Goal: Task Accomplishment & Management: Manage account settings

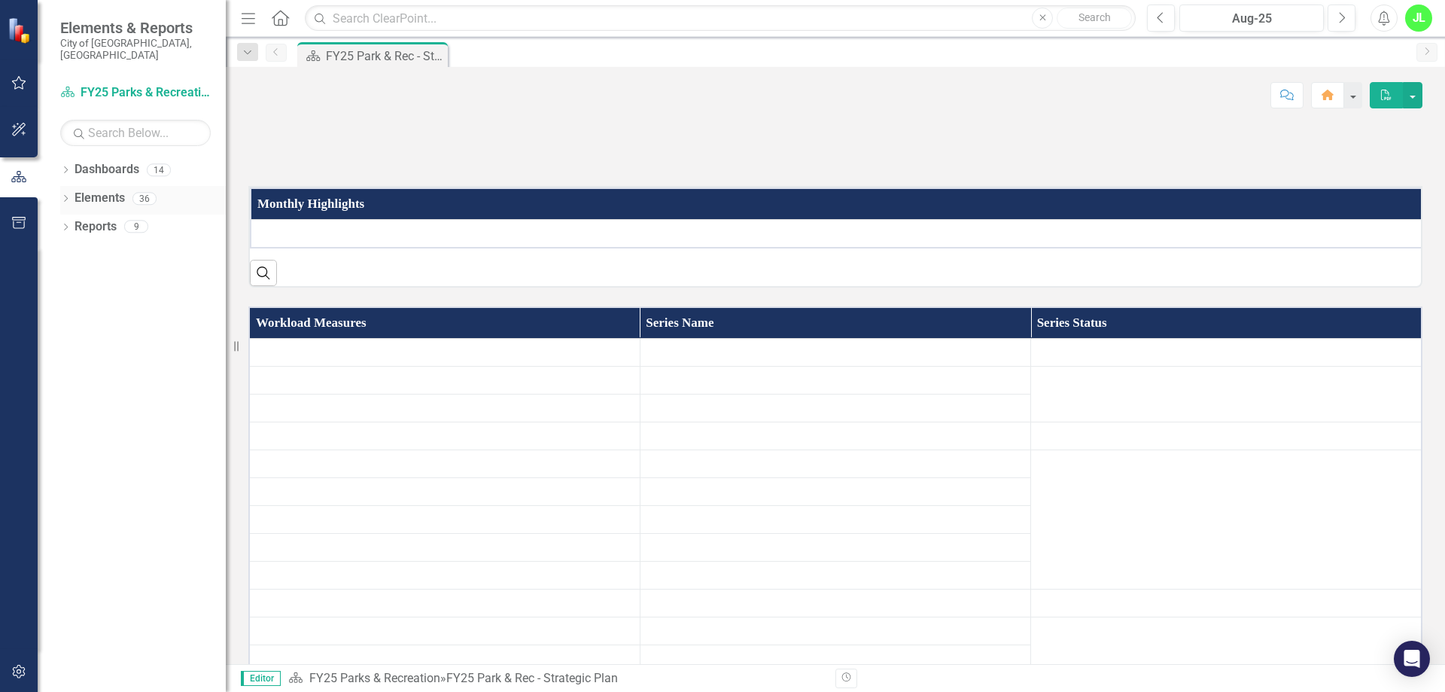
click at [99, 190] on link "Elements" at bounding box center [100, 198] width 50 height 17
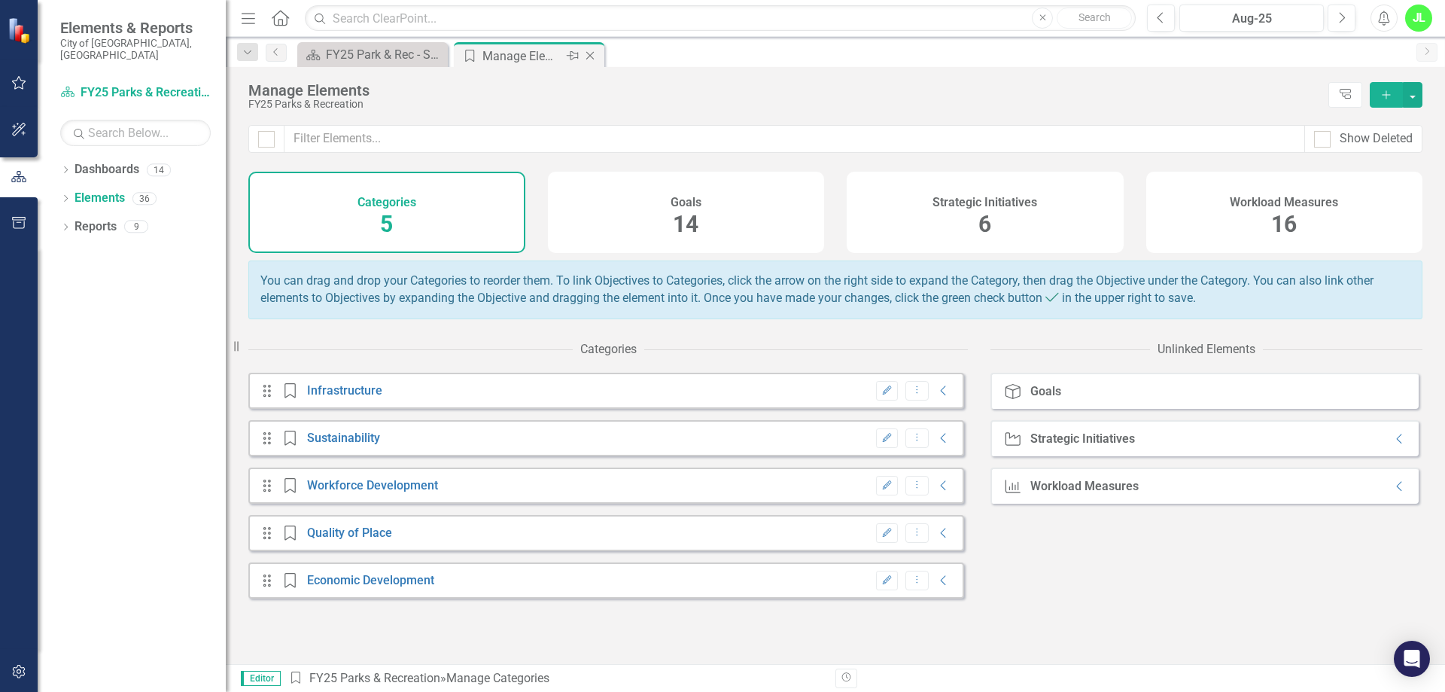
click at [594, 56] on icon "Close" at bounding box center [589, 56] width 15 height 12
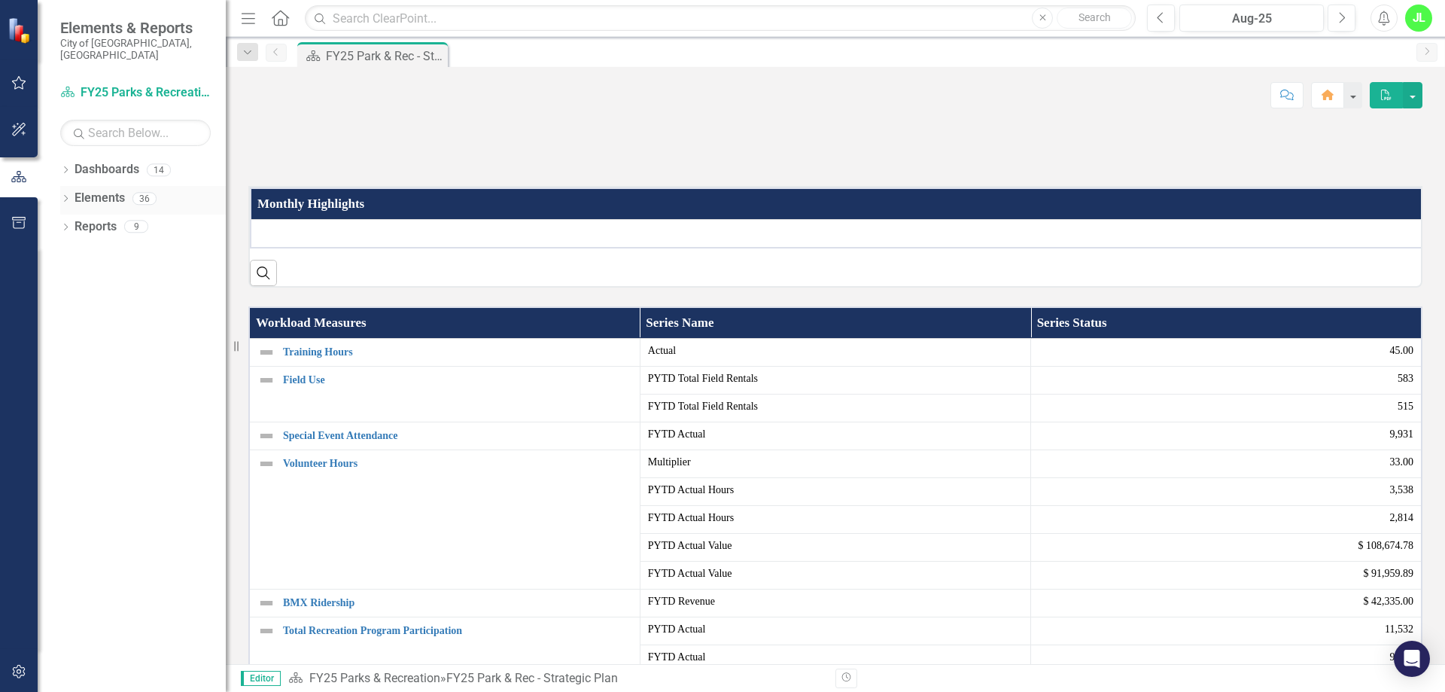
click at [66, 196] on icon "Dropdown" at bounding box center [65, 200] width 11 height 8
click at [136, 275] on link "Workload Measures Workload Measures" at bounding box center [146, 283] width 129 height 17
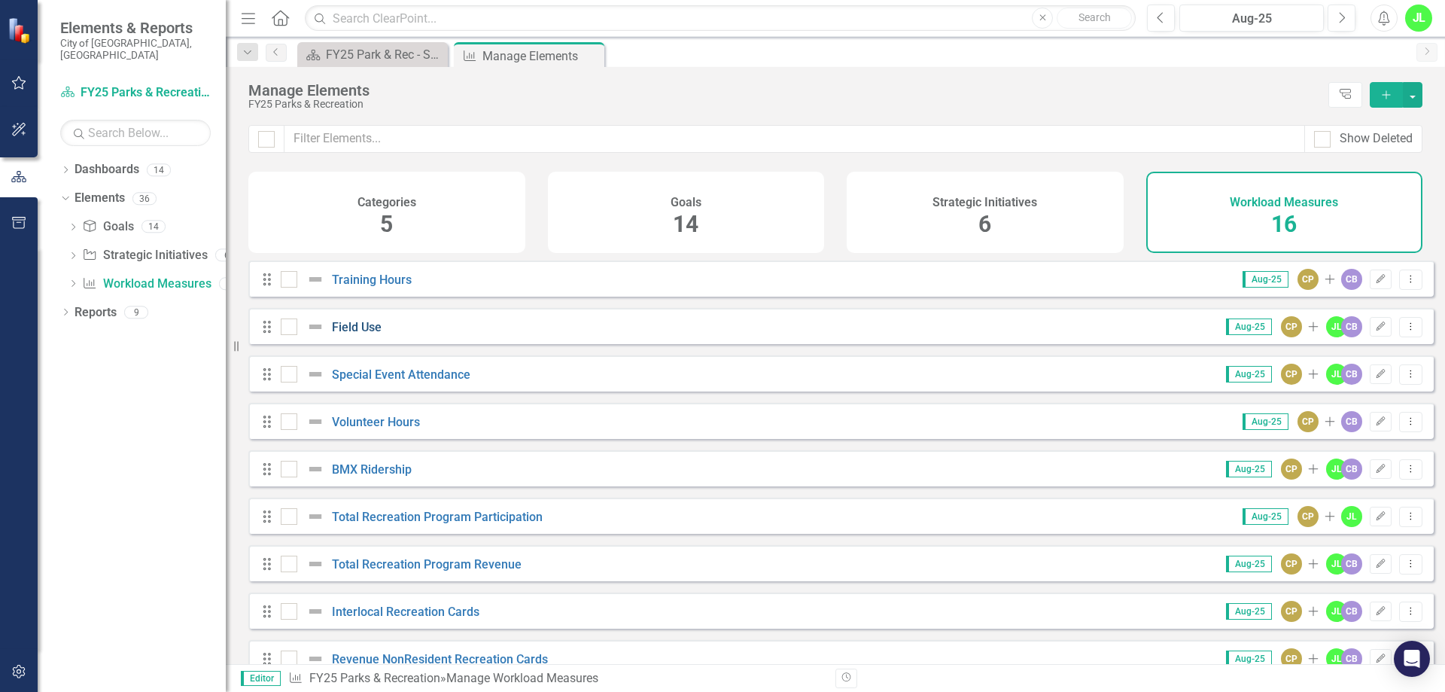
click at [354, 330] on link "Field Use" at bounding box center [357, 327] width 50 height 14
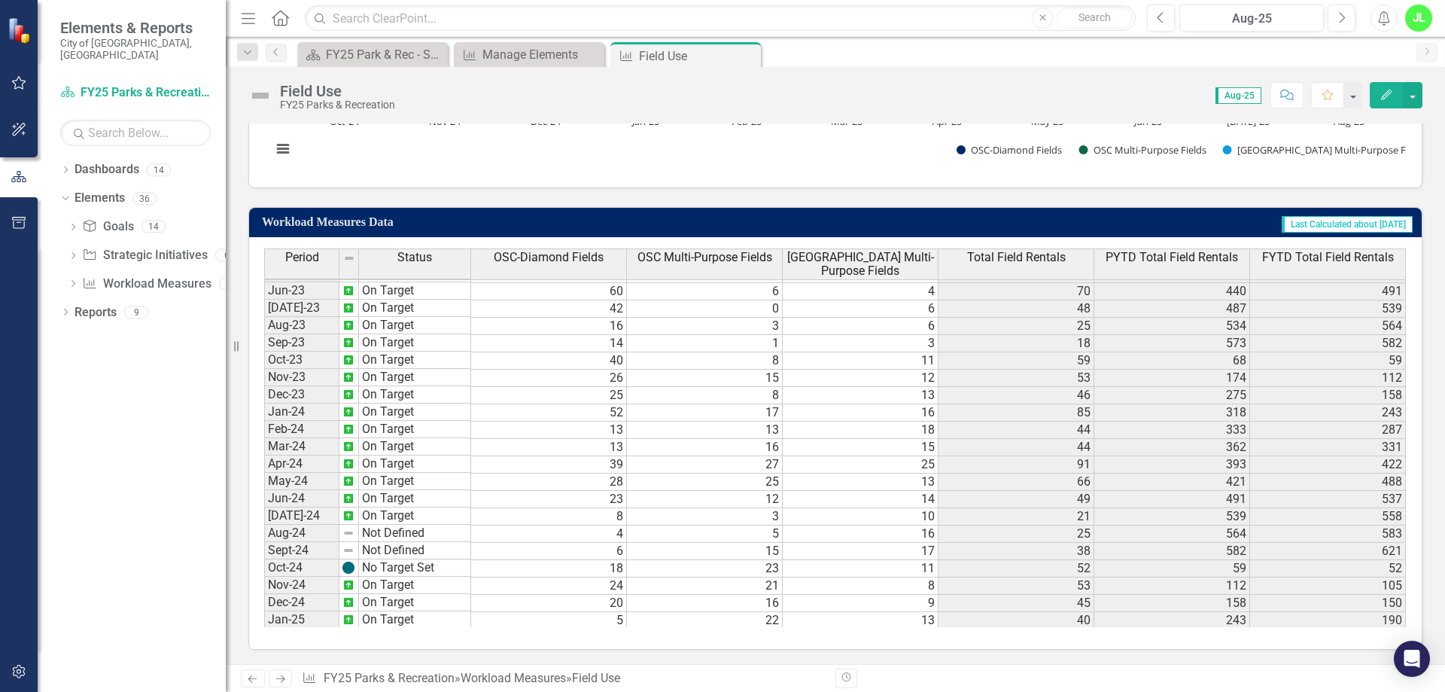
scroll to position [502, 0]
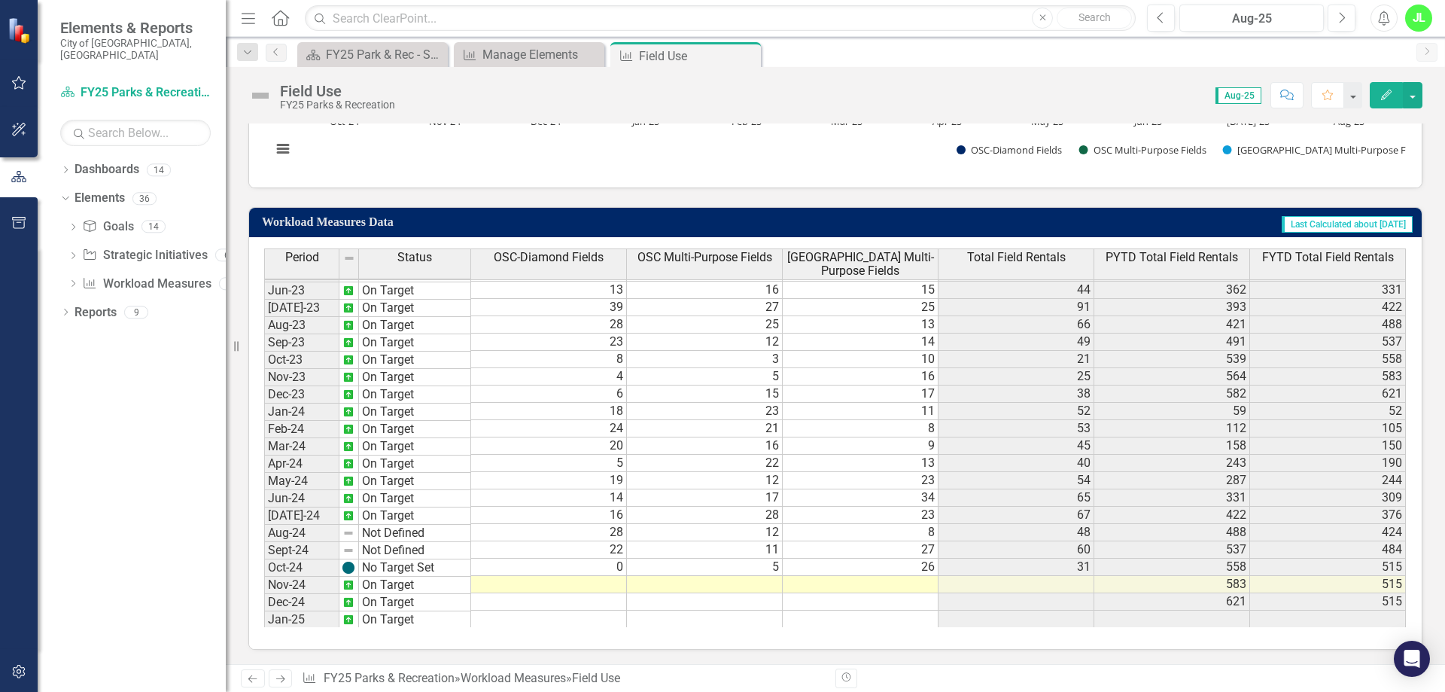
click at [602, 585] on td at bounding box center [549, 584] width 156 height 17
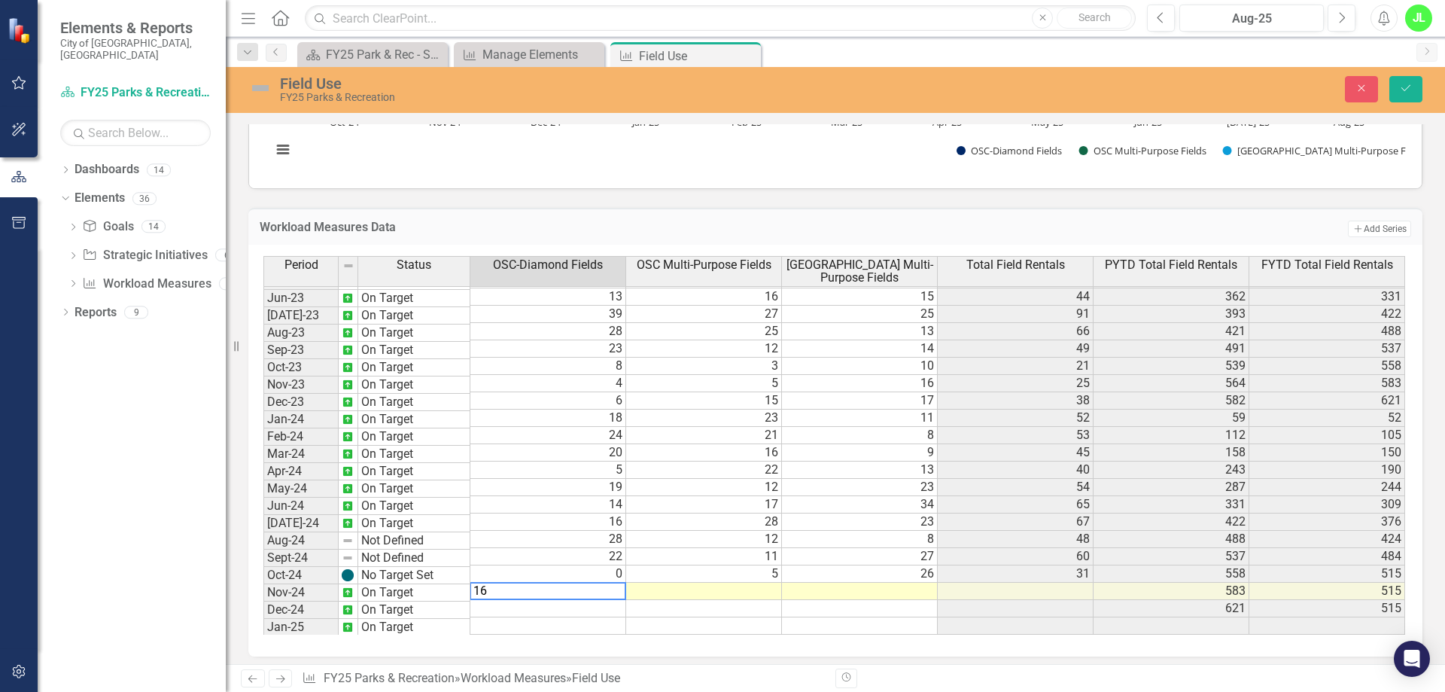
click at [610, 582] on textarea "16" at bounding box center [548, 591] width 157 height 18
click at [681, 579] on td "5" at bounding box center [704, 573] width 156 height 17
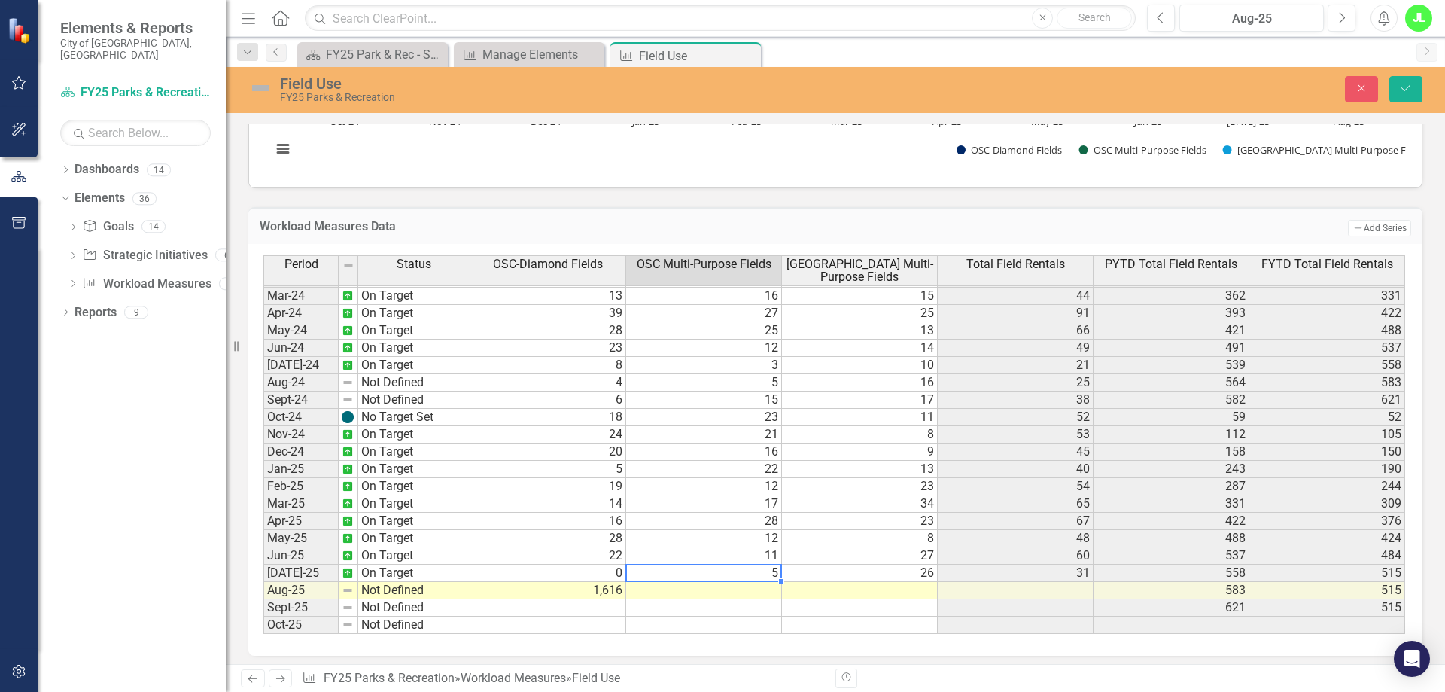
type textarea "5"
click at [611, 589] on td "1,616" at bounding box center [548, 590] width 156 height 17
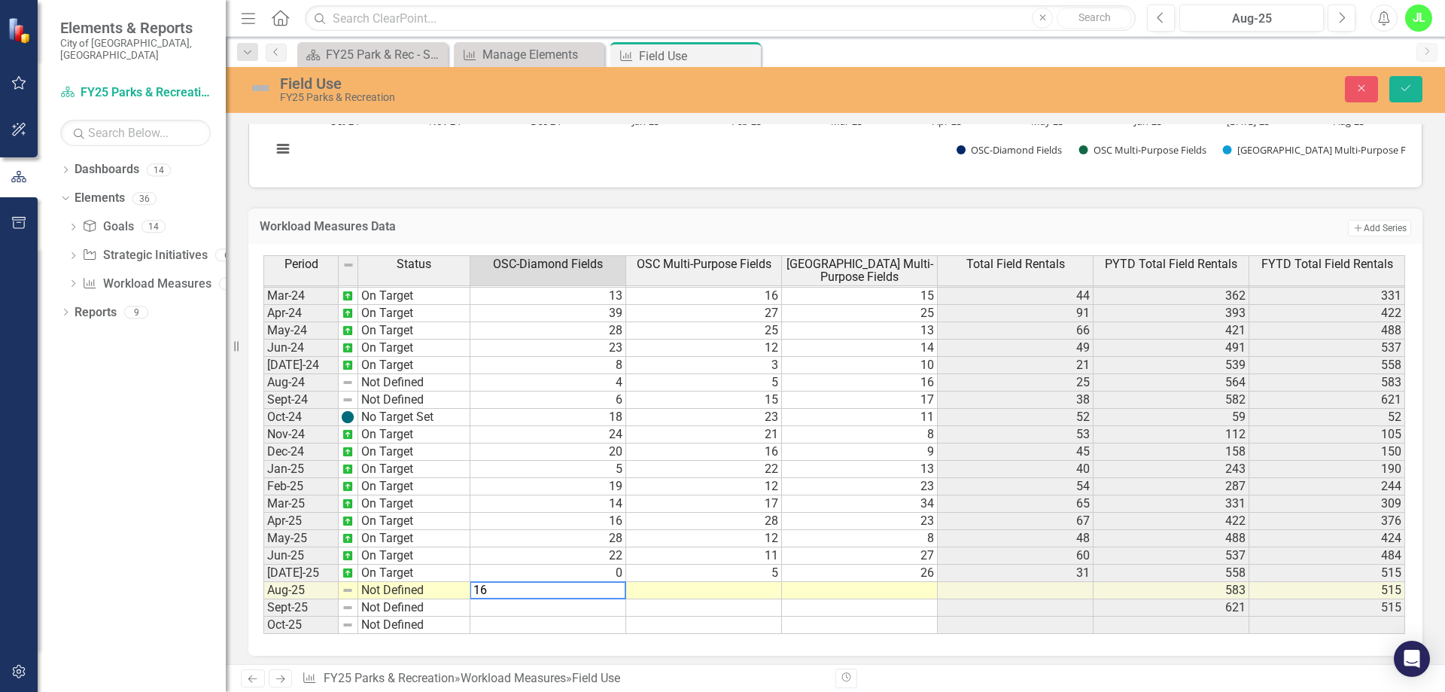
click at [670, 597] on td at bounding box center [704, 590] width 156 height 17
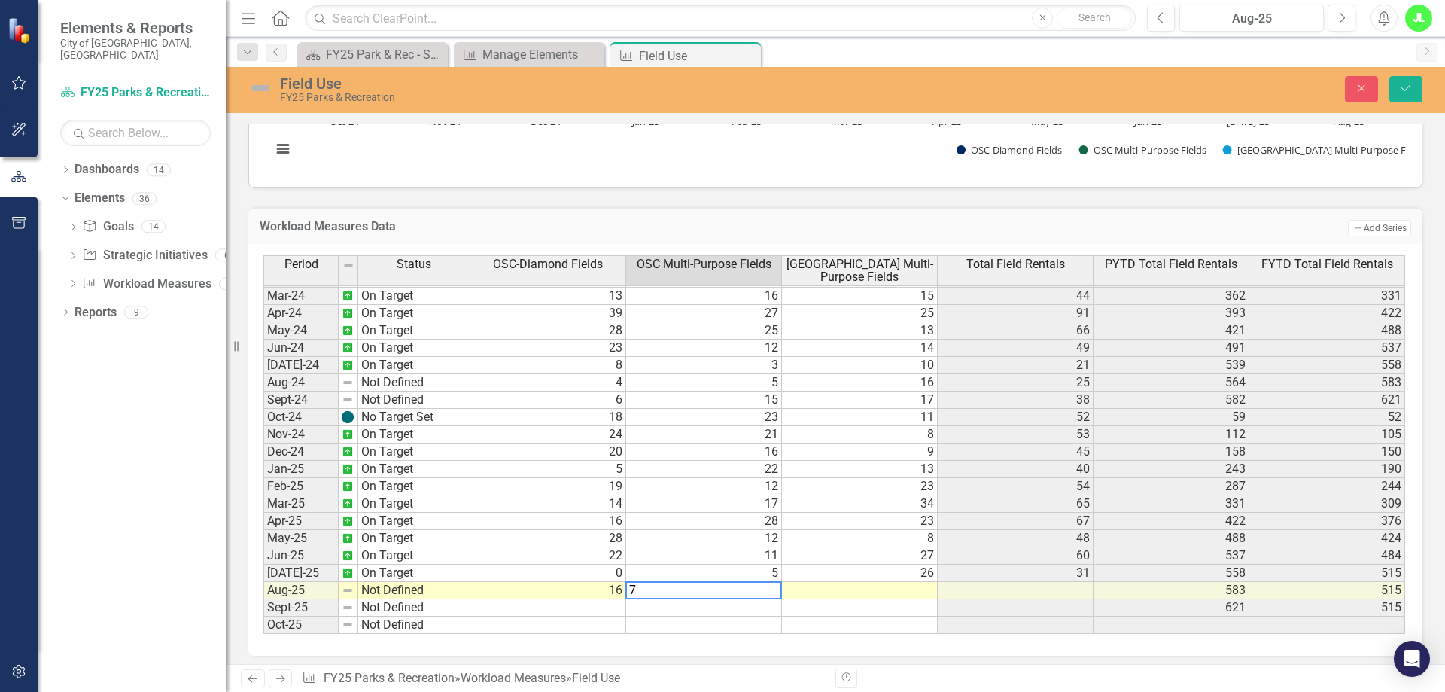
click at [874, 592] on td at bounding box center [860, 590] width 156 height 17
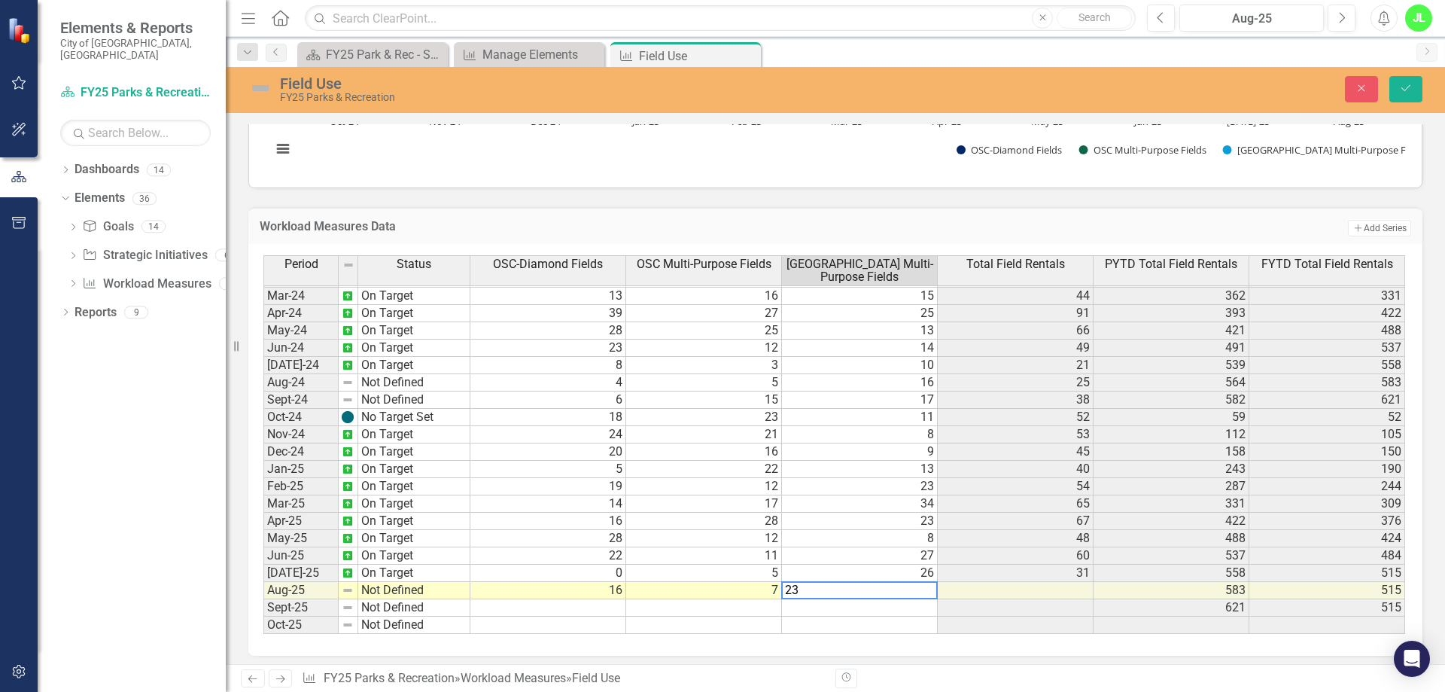
type textarea "23"
click at [1003, 612] on td at bounding box center [1016, 607] width 156 height 17
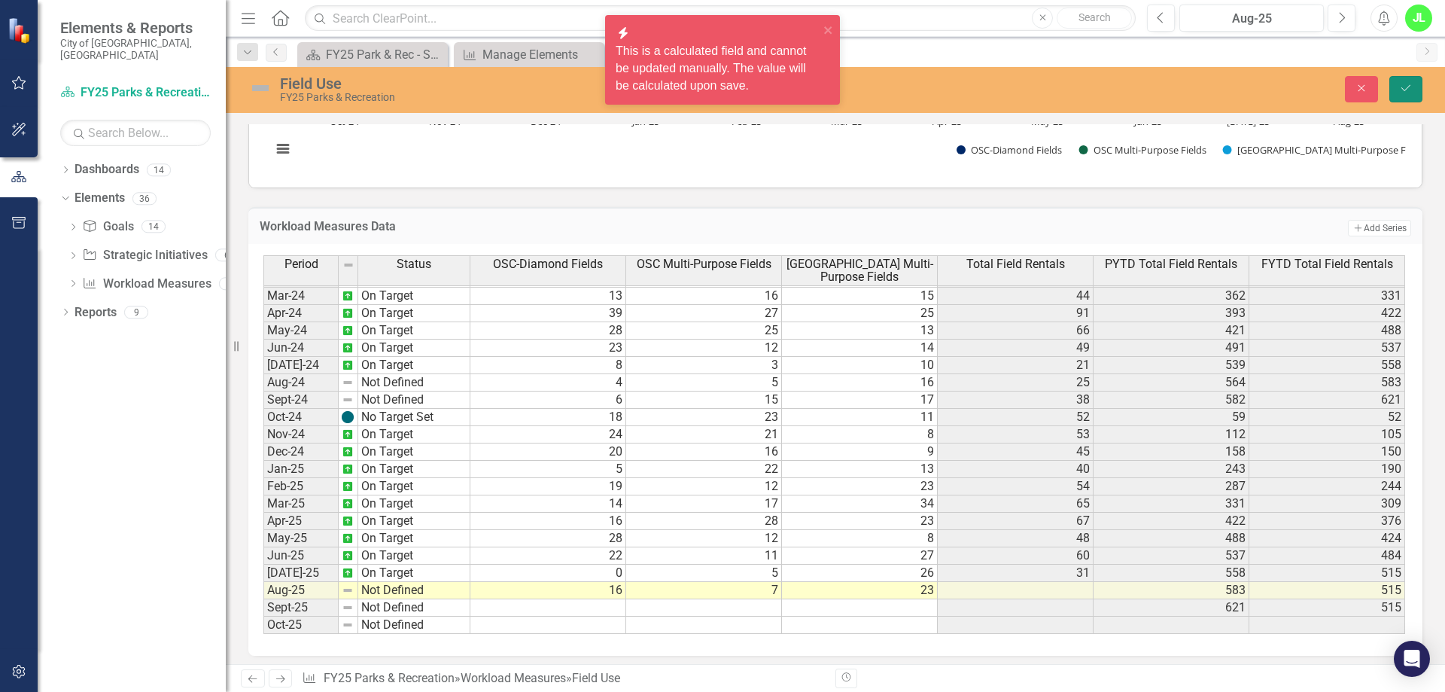
click at [1407, 89] on icon "submit" at bounding box center [1405, 88] width 9 height 6
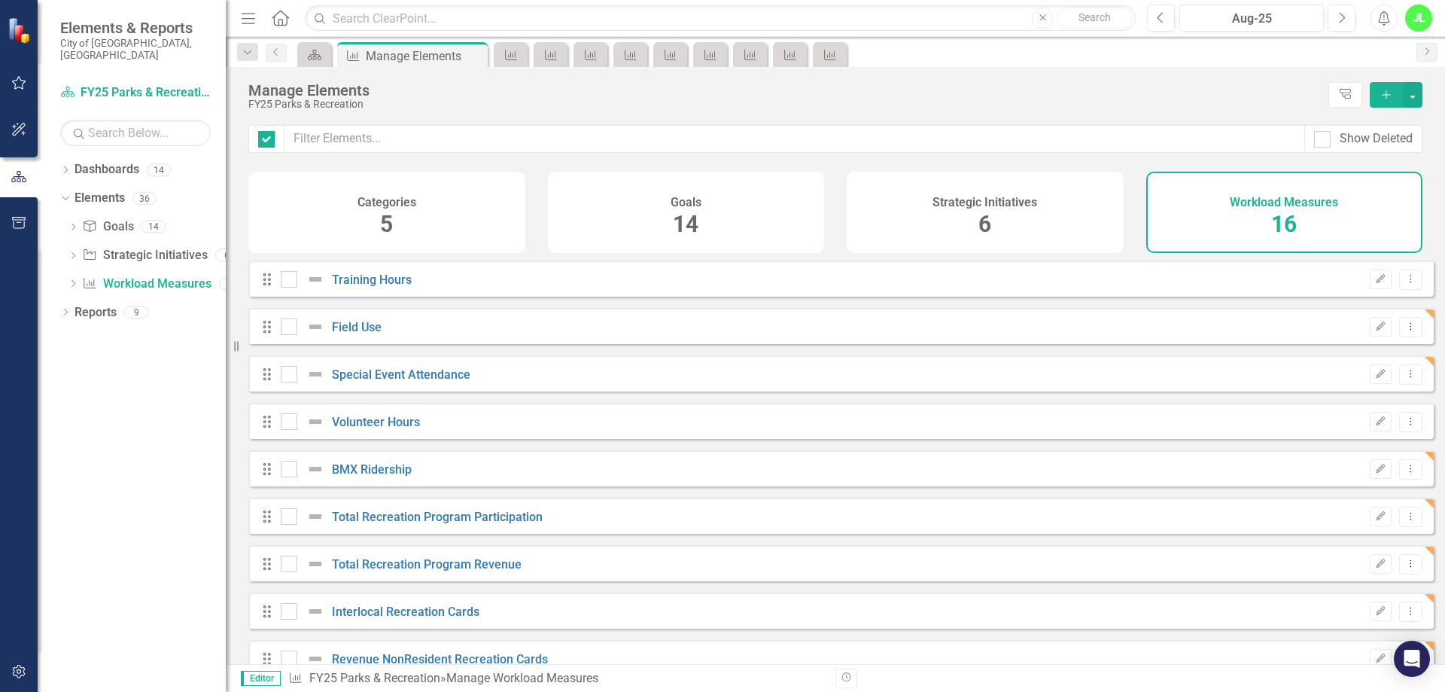
checkbox input "false"
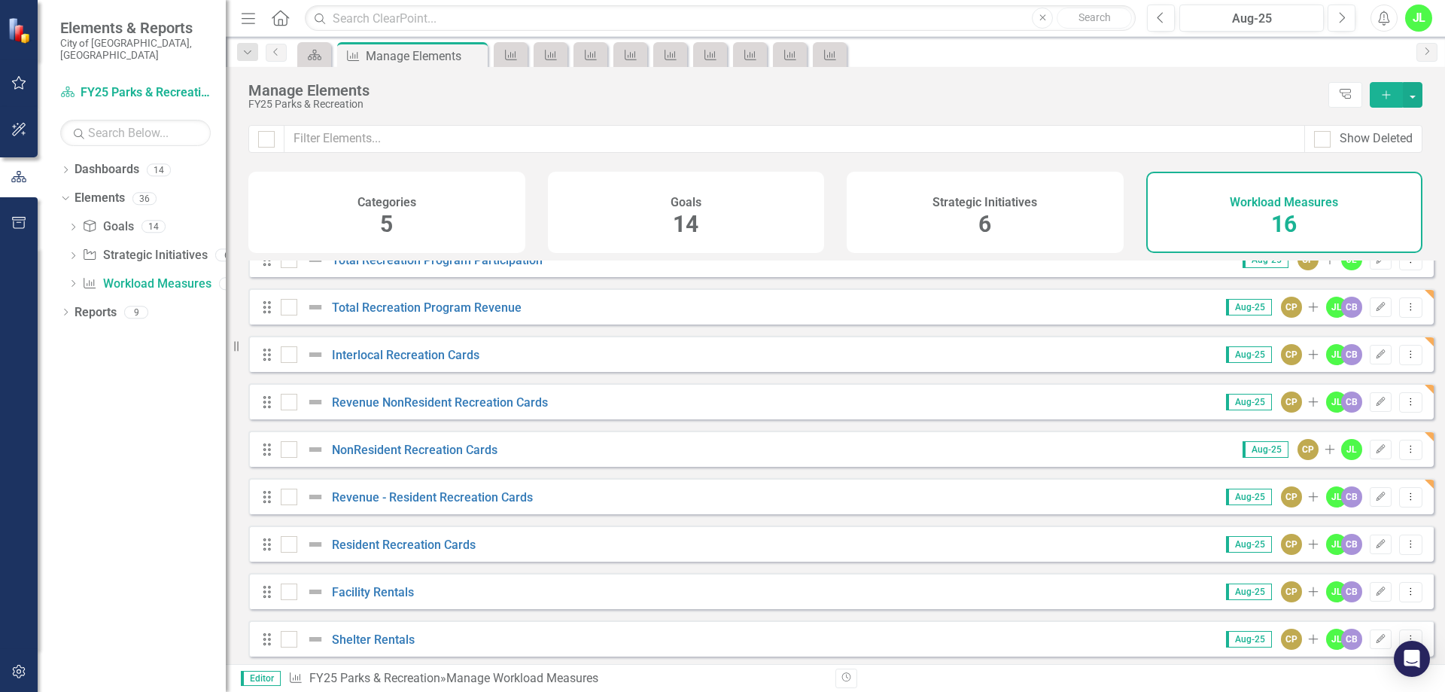
scroll to position [257, 0]
click at [400, 542] on link "Resident Recreation Cards" at bounding box center [404, 544] width 144 height 14
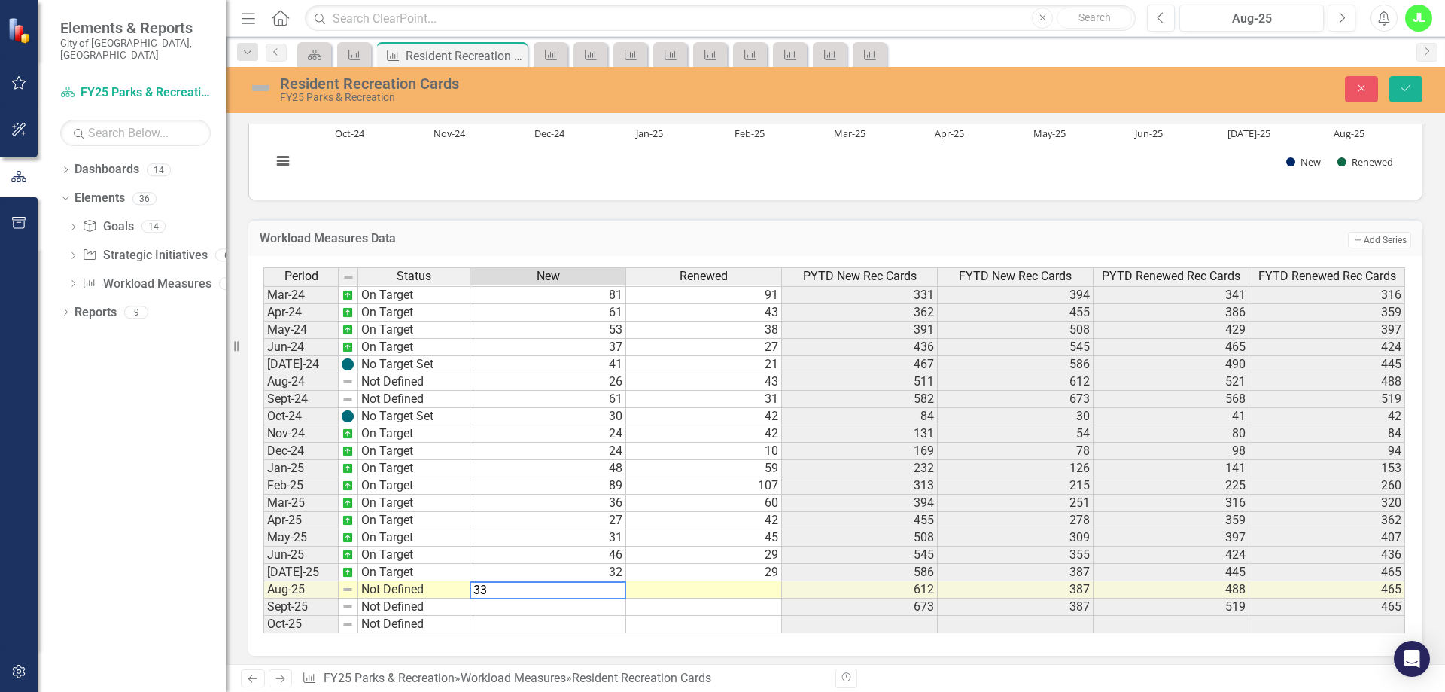
scroll to position [501, 0]
type textarea "33"
click at [744, 589] on td at bounding box center [704, 589] width 156 height 17
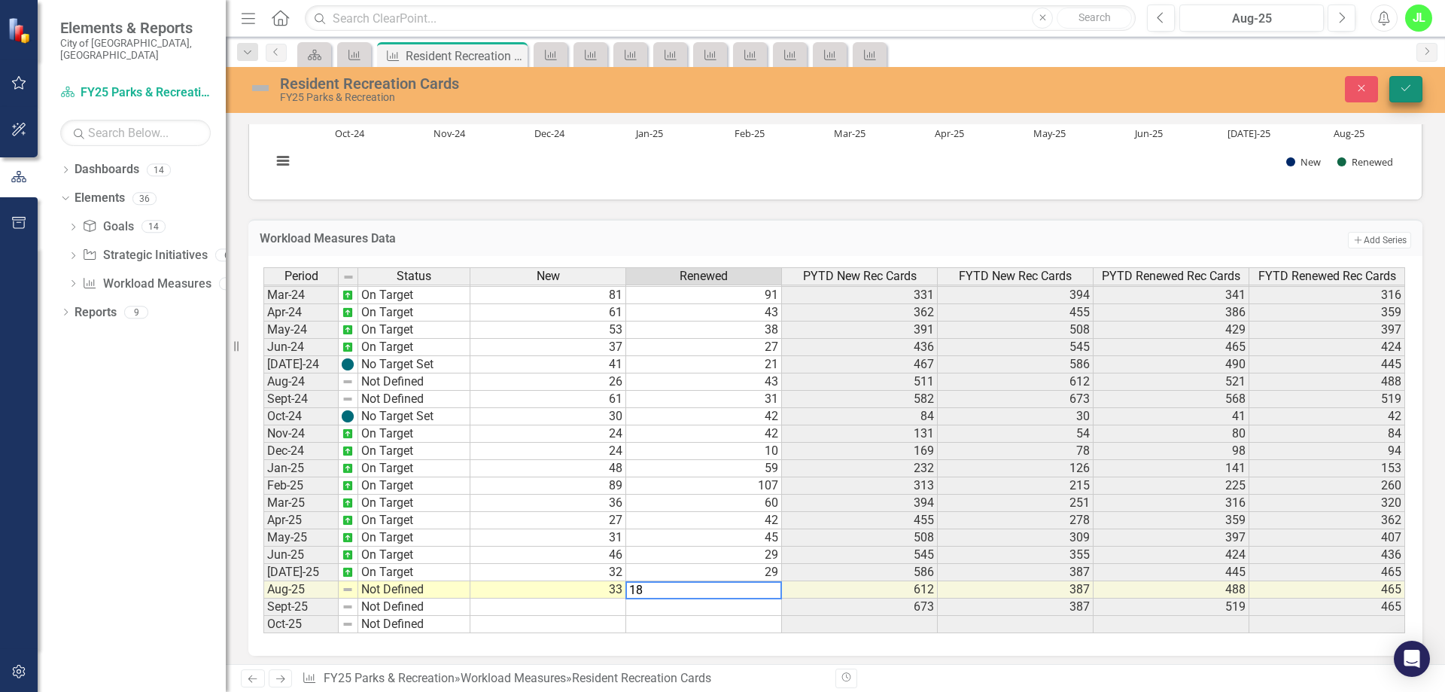
type textarea "18"
click at [1407, 87] on icon "Save" at bounding box center [1406, 88] width 14 height 11
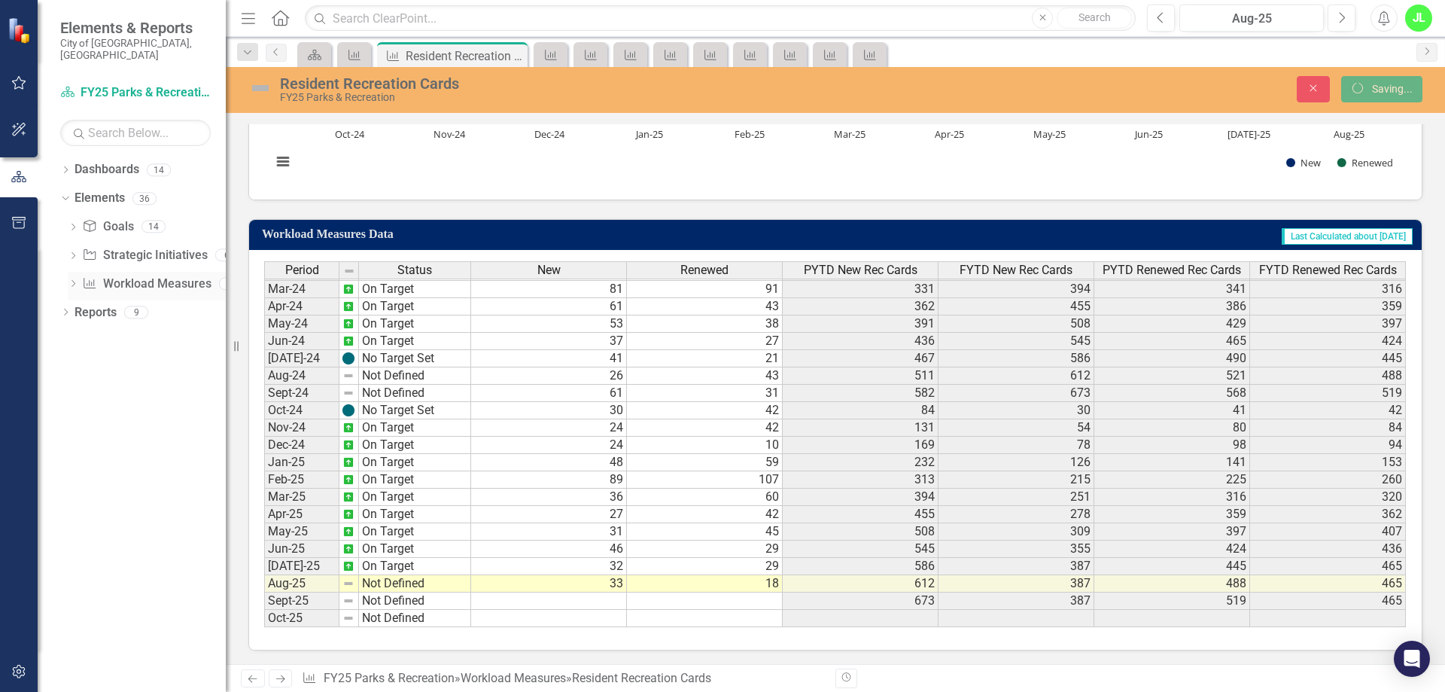
scroll to position [0, 0]
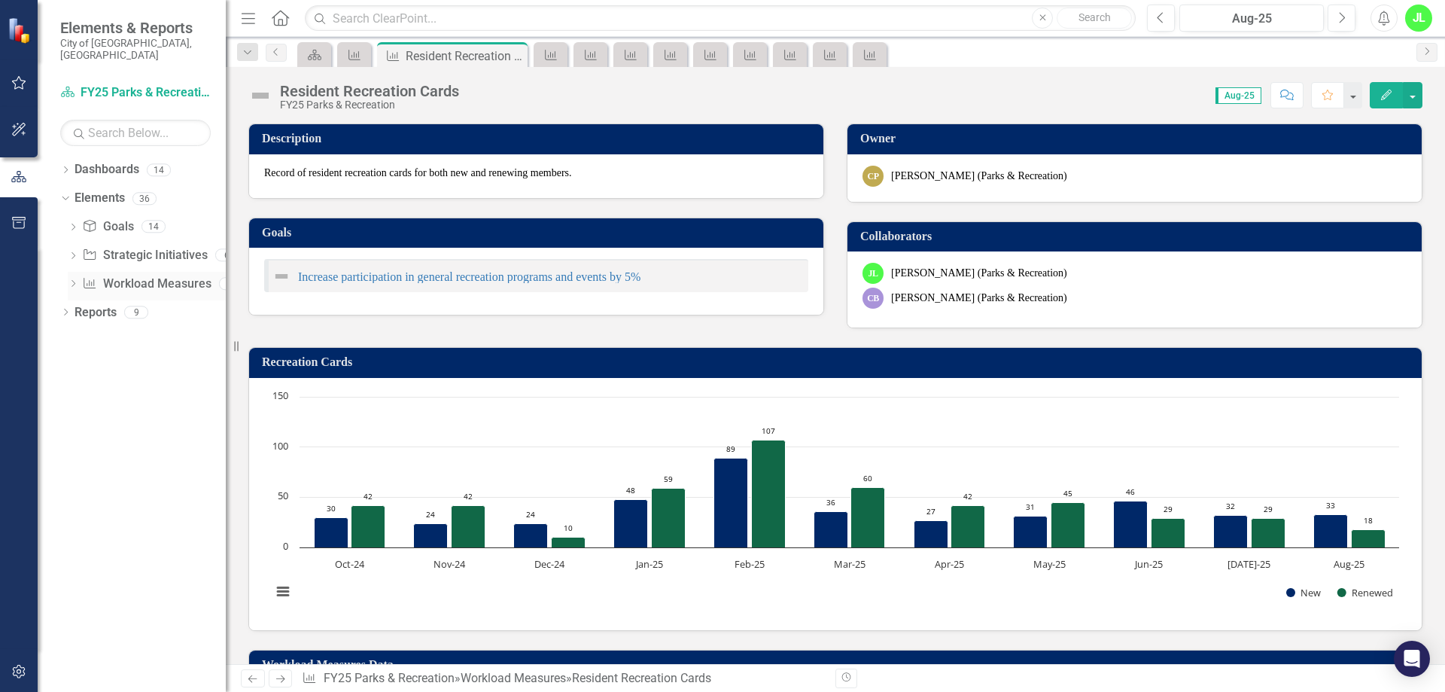
click at [148, 275] on link "Workload Measures Workload Measures" at bounding box center [146, 283] width 129 height 17
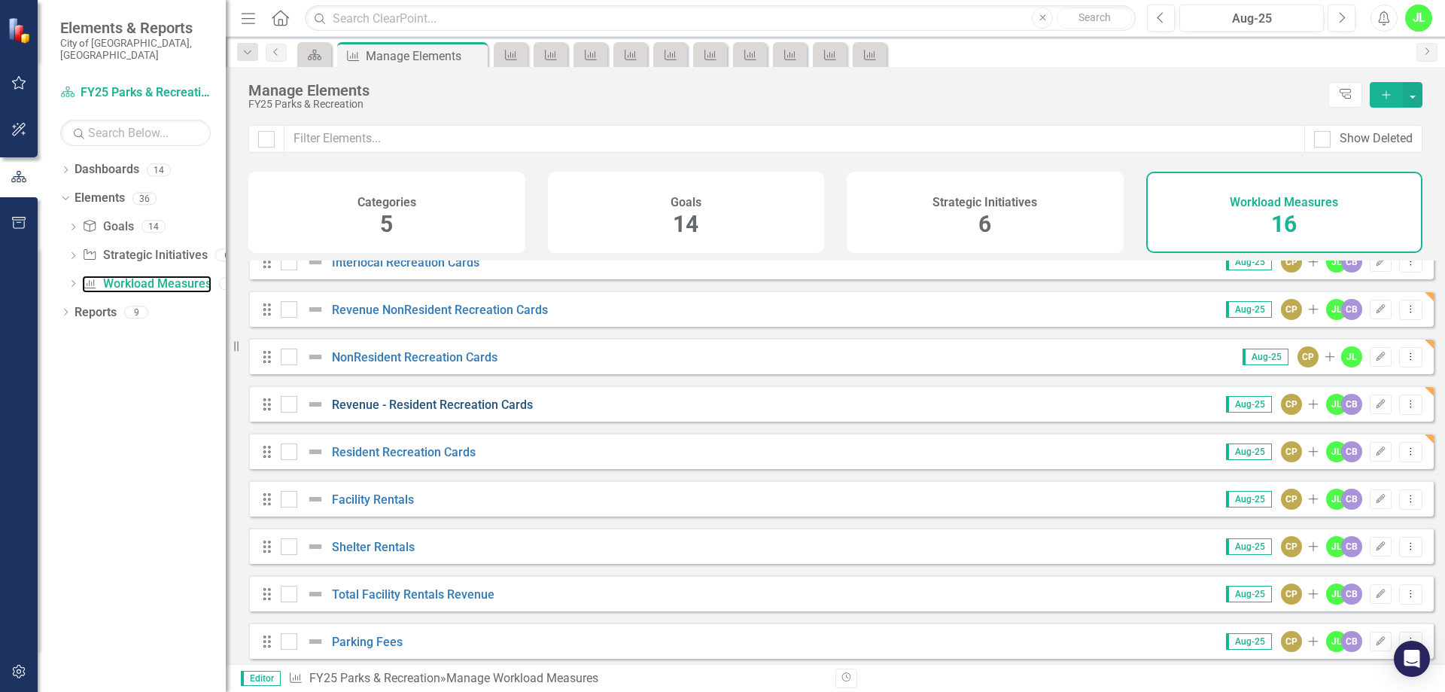
scroll to position [355, 0]
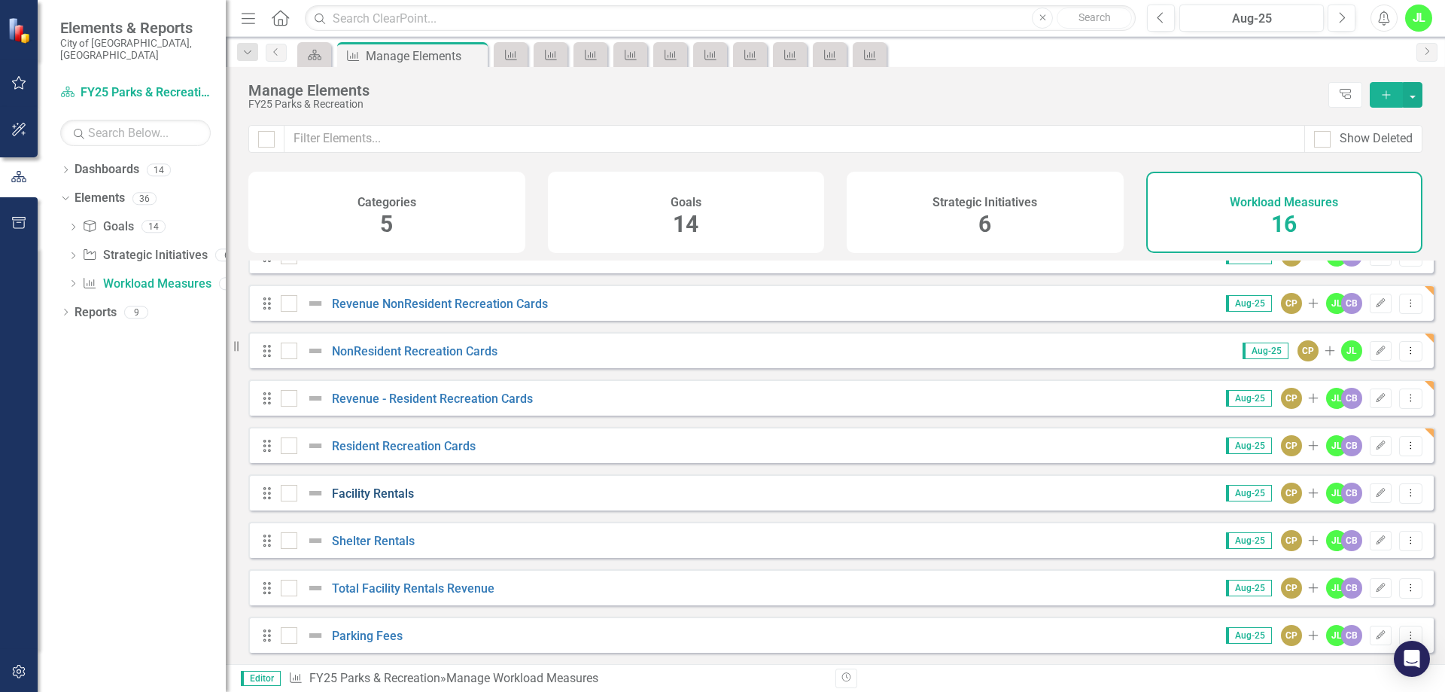
click at [376, 496] on link "Facility Rentals" at bounding box center [373, 493] width 82 height 14
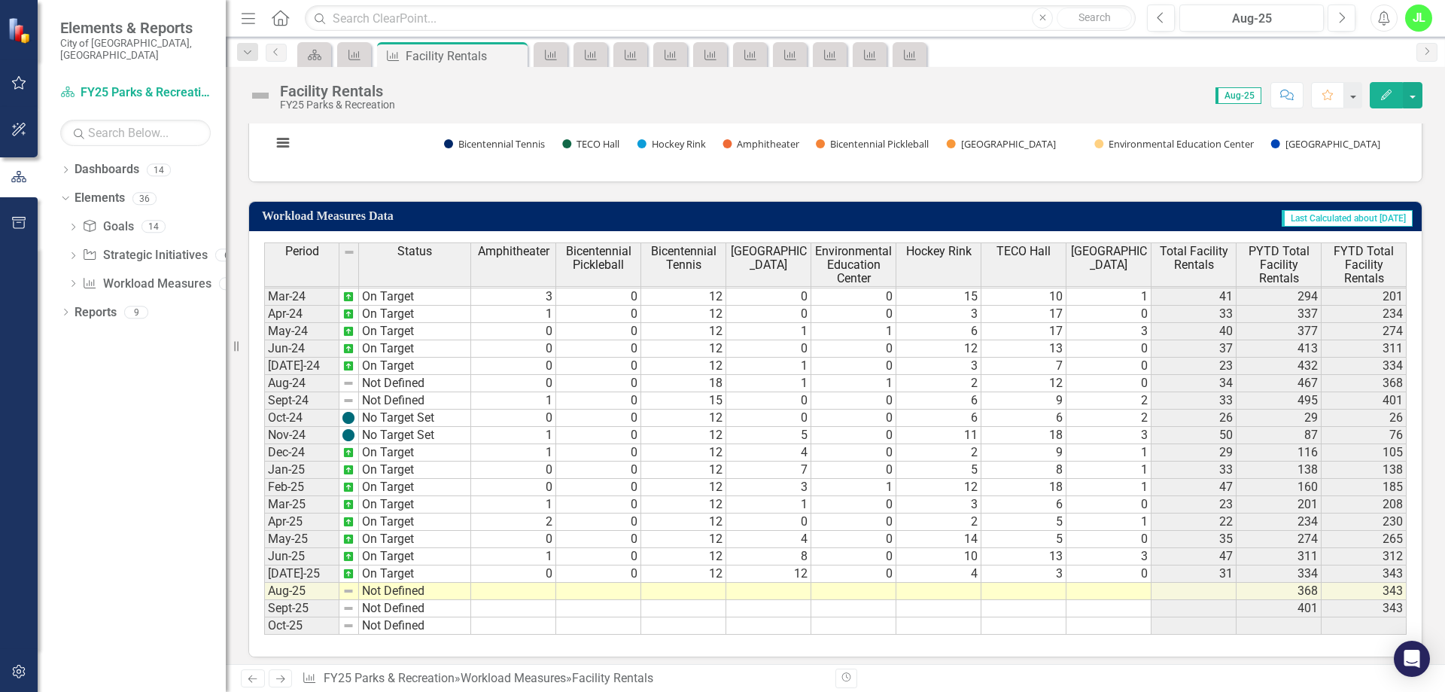
scroll to position [457, 0]
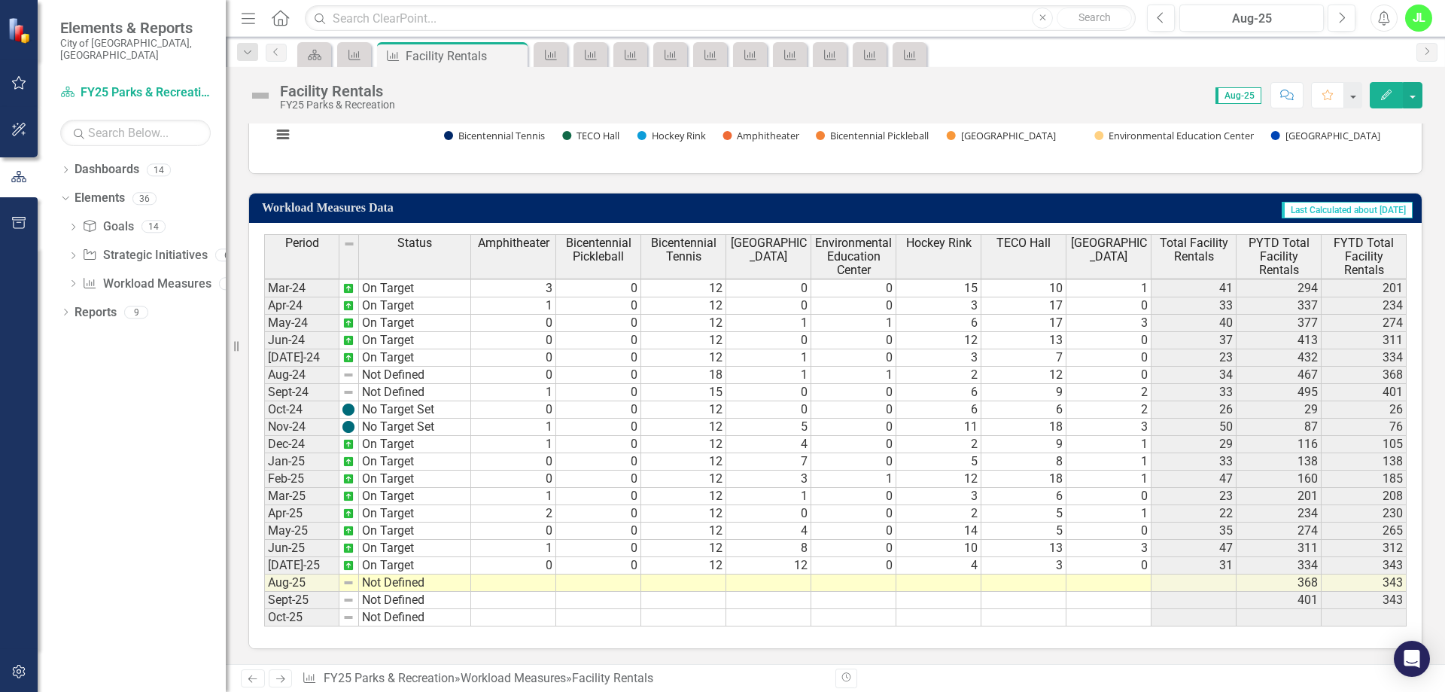
click at [534, 580] on td at bounding box center [513, 582] width 85 height 17
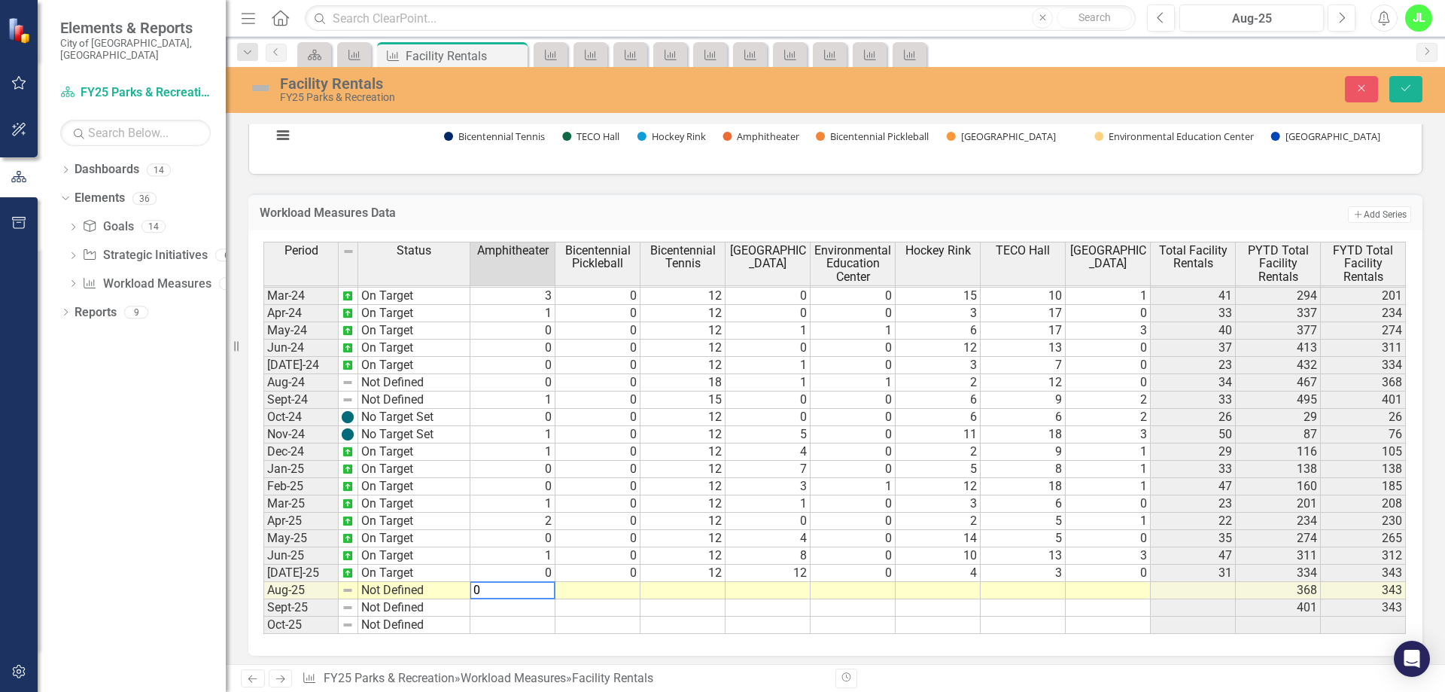
type textarea "0"
click at [594, 596] on td at bounding box center [597, 590] width 85 height 17
type textarea "0"
click at [684, 591] on td at bounding box center [682, 590] width 85 height 17
type textarea "0"
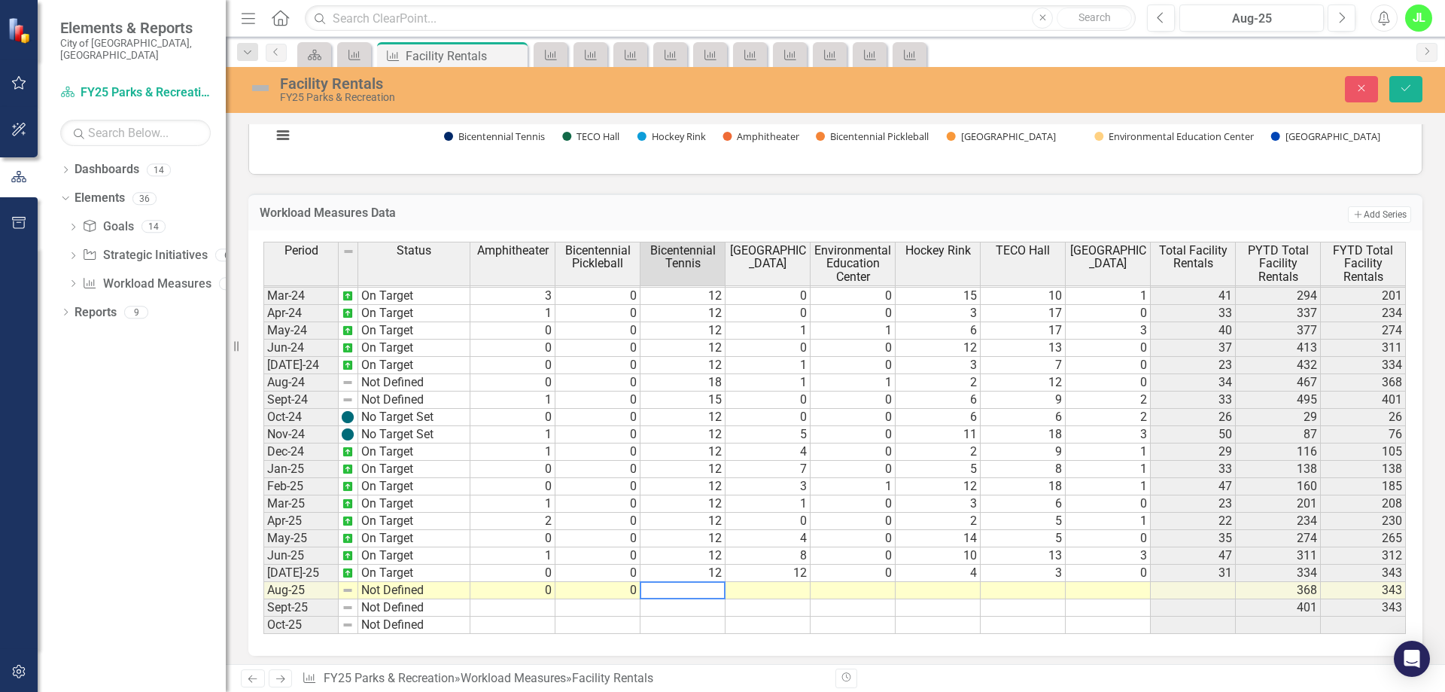
click at [786, 595] on td at bounding box center [767, 590] width 85 height 17
click at [716, 592] on td "0" at bounding box center [682, 590] width 85 height 17
click at [715, 574] on td "12" at bounding box center [682, 572] width 85 height 17
click at [713, 589] on td "0" at bounding box center [682, 590] width 85 height 17
click at [710, 578] on td "12" at bounding box center [682, 572] width 85 height 17
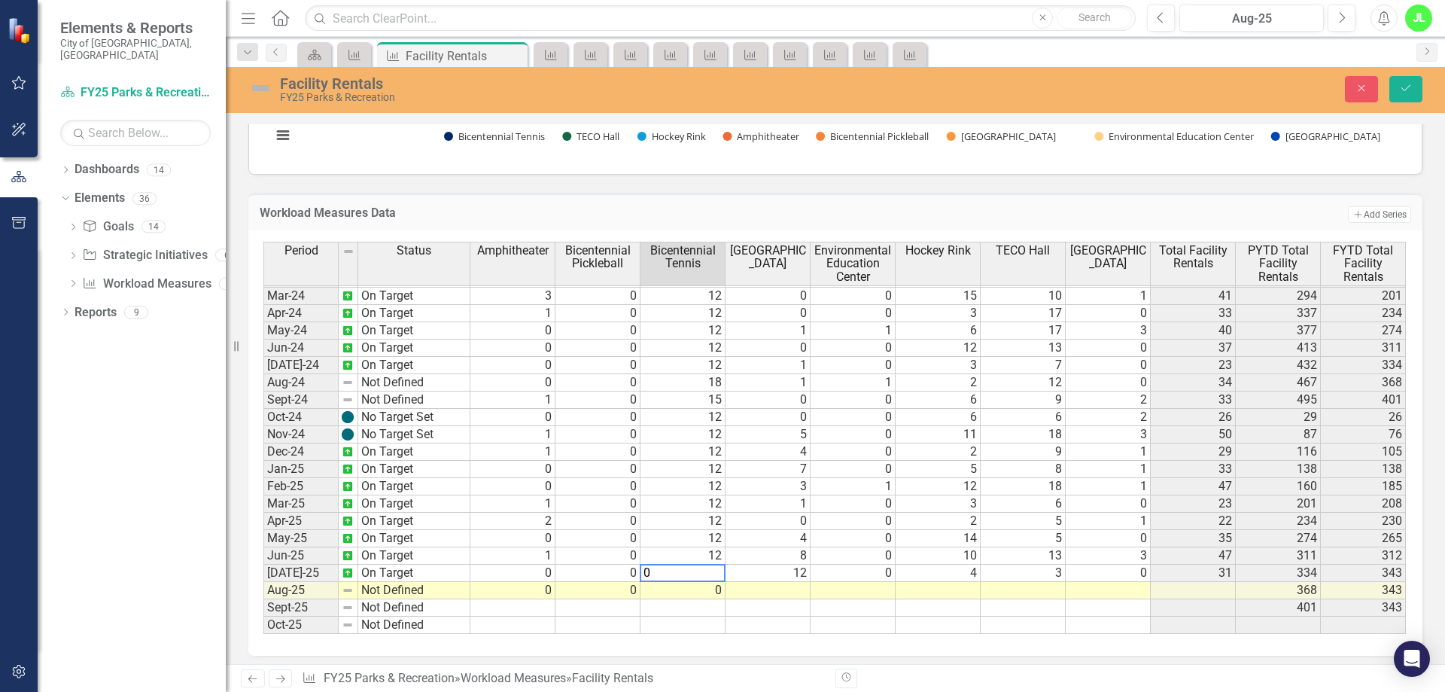
click at [715, 590] on td "0" at bounding box center [682, 590] width 85 height 17
click at [797, 587] on td at bounding box center [767, 590] width 85 height 17
type textarea "9"
click at [860, 594] on td at bounding box center [853, 590] width 85 height 17
type textarea "0"
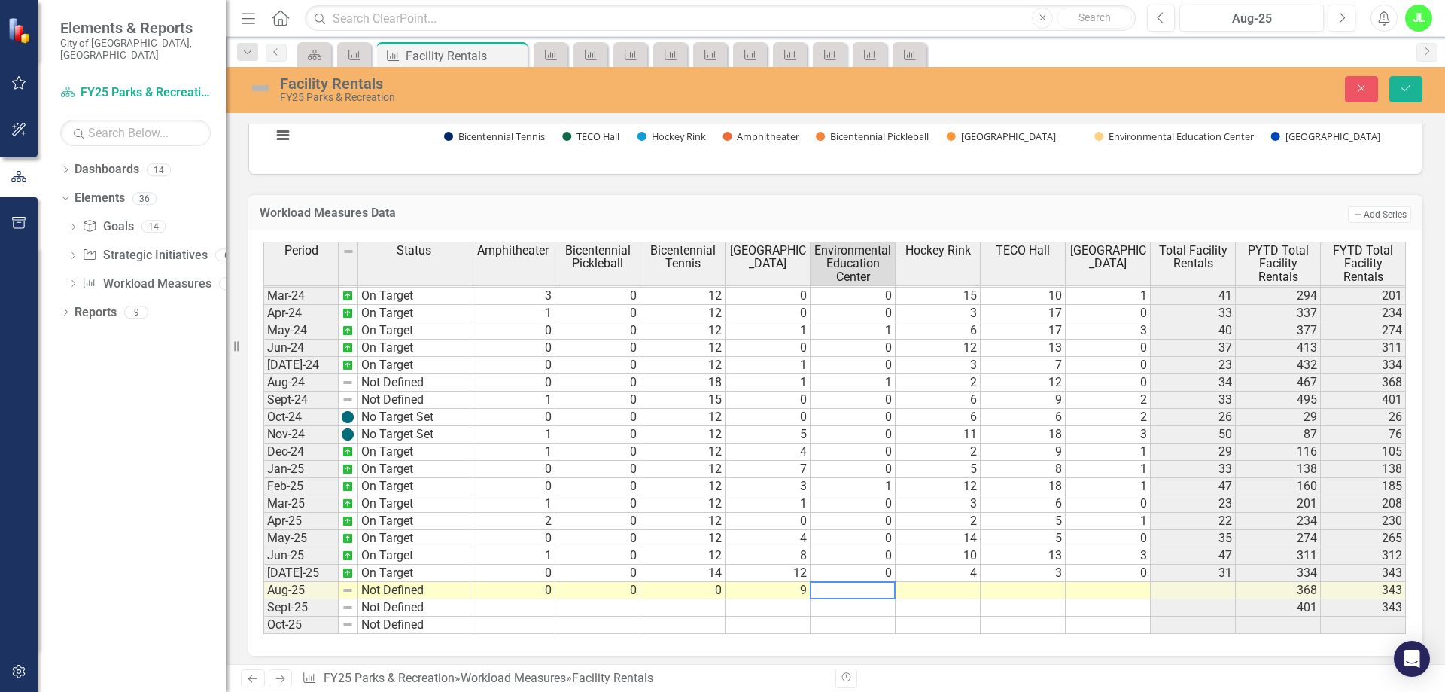
click at [950, 593] on td at bounding box center [938, 590] width 85 height 17
type textarea "2"
click at [1044, 586] on td at bounding box center [1023, 590] width 85 height 17
type textarea "13"
click at [1139, 591] on td at bounding box center [1108, 590] width 85 height 17
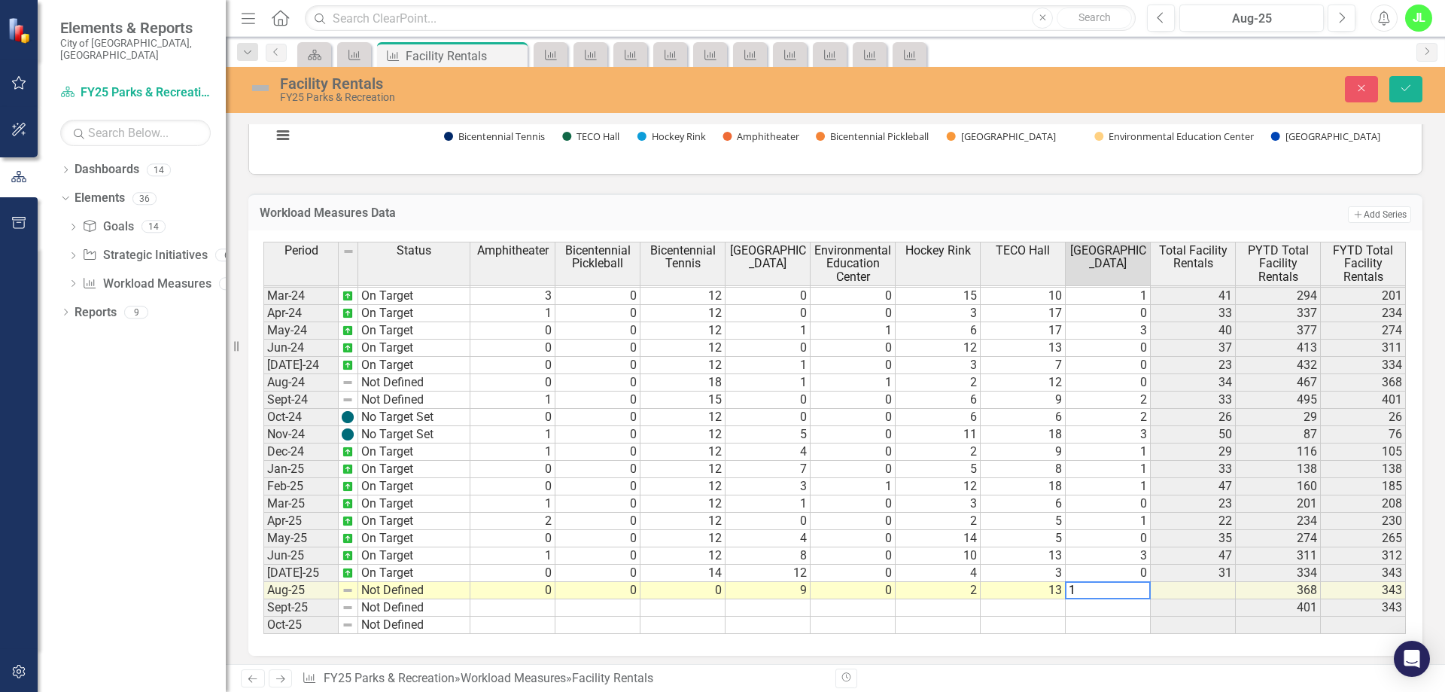
type textarea "1"
click at [1123, 603] on td at bounding box center [1108, 607] width 85 height 17
click at [1408, 88] on icon "Save" at bounding box center [1406, 88] width 14 height 11
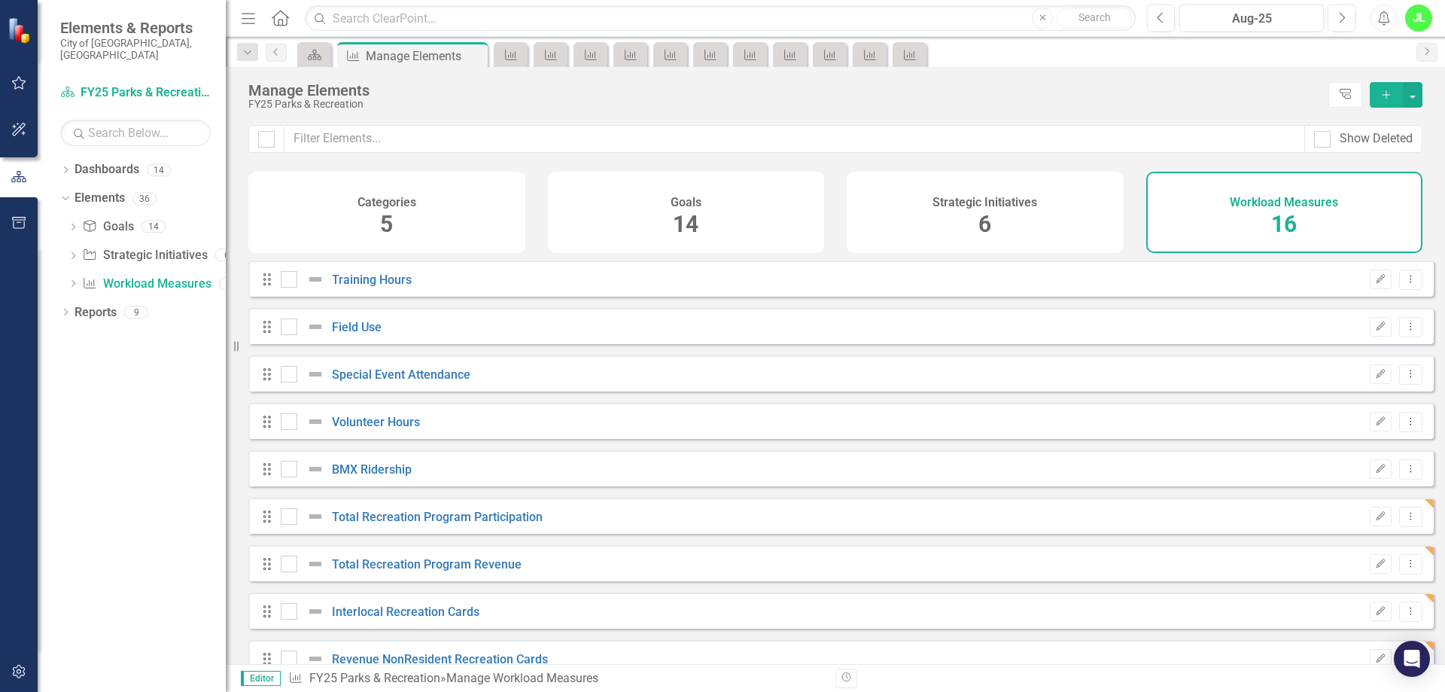
checkbox input "false"
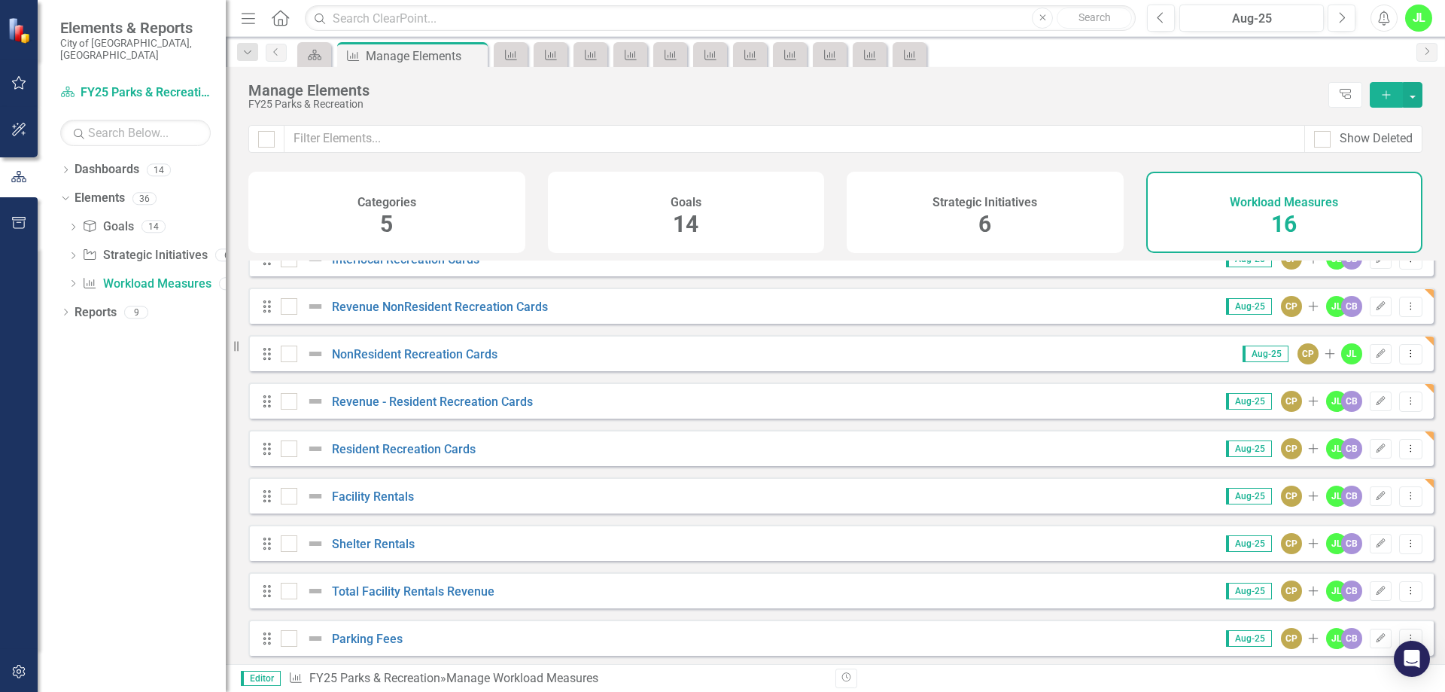
scroll to position [355, 0]
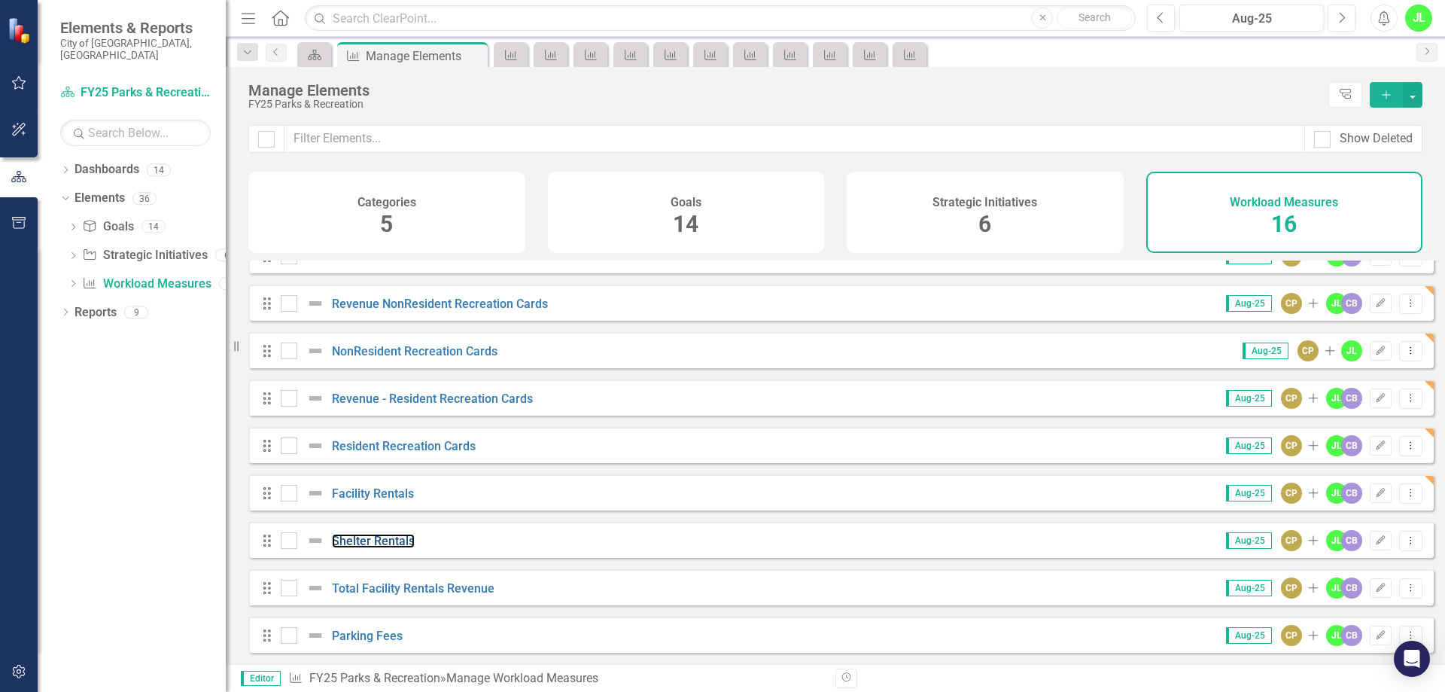
drag, startPoint x: 386, startPoint y: 543, endPoint x: 32, endPoint y: 468, distance: 362.4
click at [386, 543] on link "Shelter Rentals" at bounding box center [373, 541] width 83 height 14
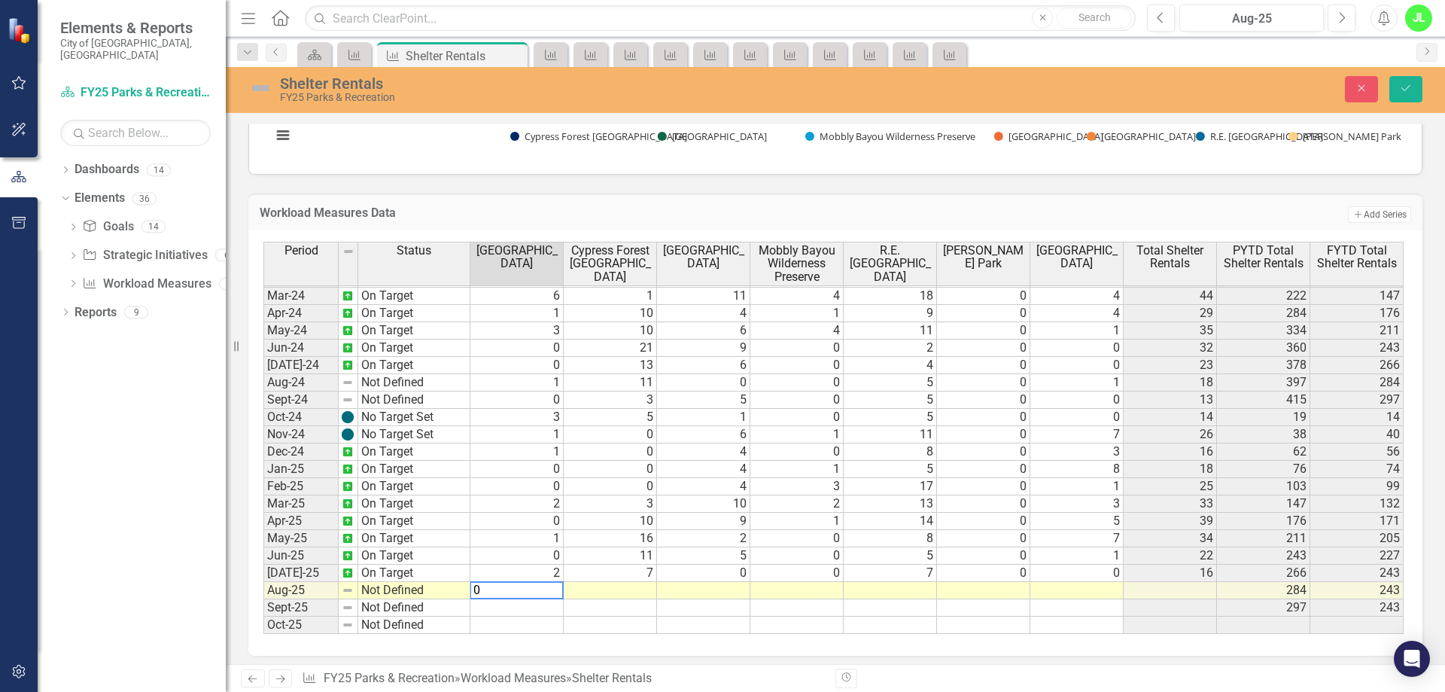
scroll to position [501, 0]
type textarea "0"
click at [588, 593] on td at bounding box center [610, 590] width 93 height 17
type textarea "11"
click at [668, 589] on td at bounding box center [703, 590] width 93 height 17
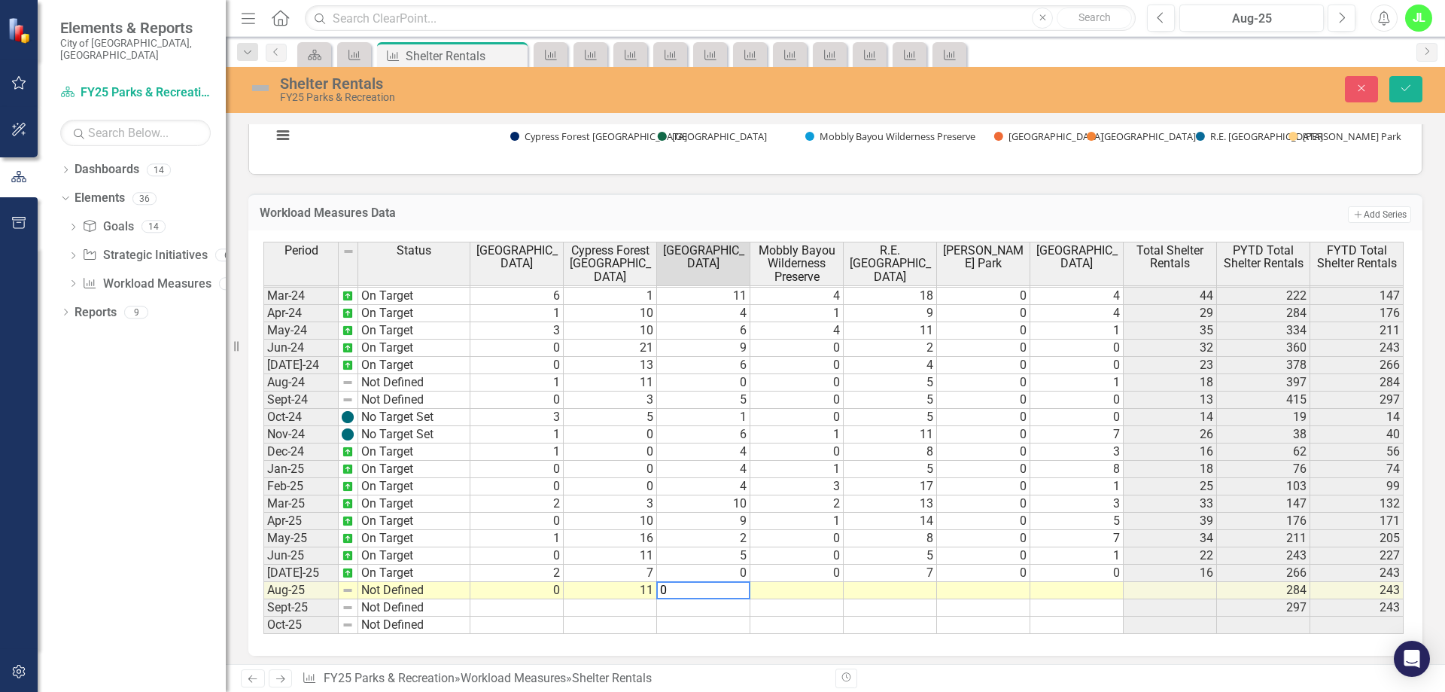
type textarea "0"
click at [790, 595] on td at bounding box center [796, 590] width 93 height 17
type textarea "1"
click at [881, 595] on td at bounding box center [890, 590] width 93 height 17
type textarea "3"
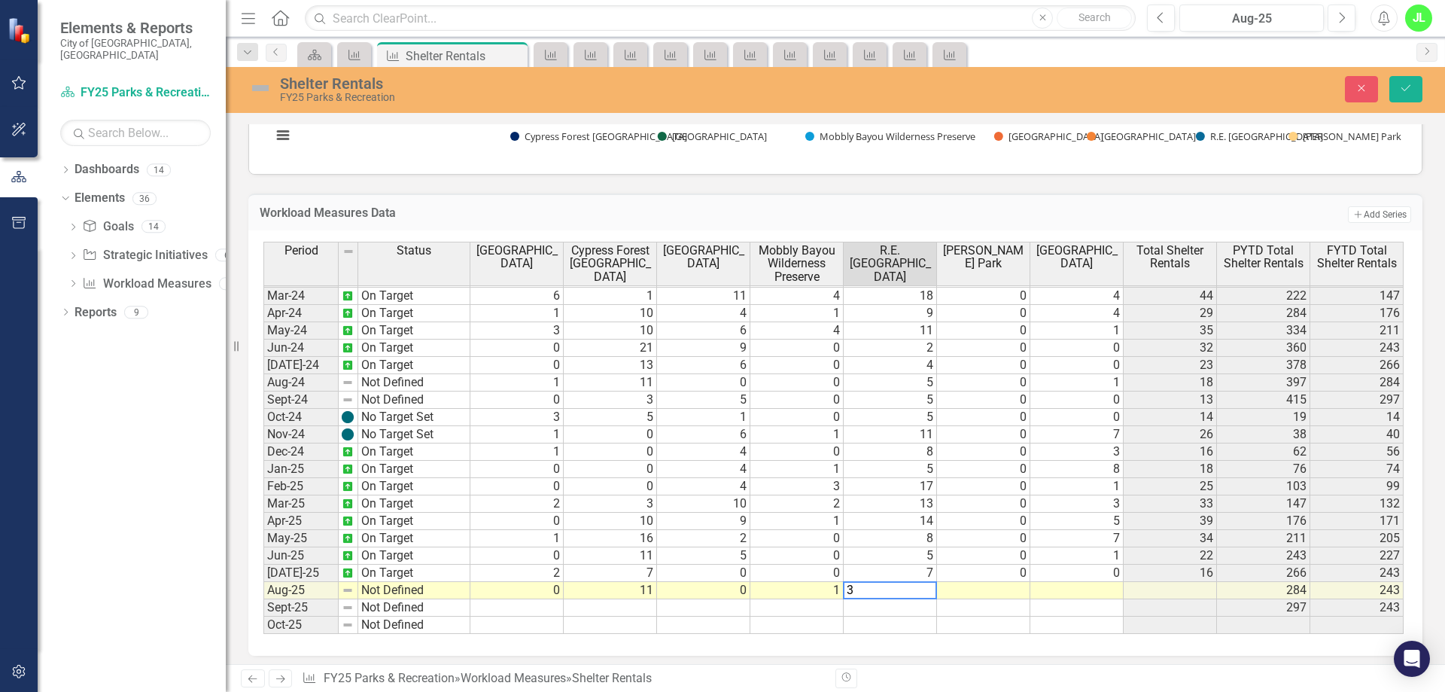
click at [263, 582] on div "Period Status [GEOGRAPHIC_DATA] [GEOGRAPHIC_DATA] [GEOGRAPHIC_DATA] [GEOGRAPHIC…" at bounding box center [263, 325] width 0 height 616
type textarea "0"
click at [1070, 588] on td at bounding box center [1076, 590] width 93 height 17
type textarea "0"
click at [1036, 604] on td at bounding box center [1076, 607] width 93 height 17
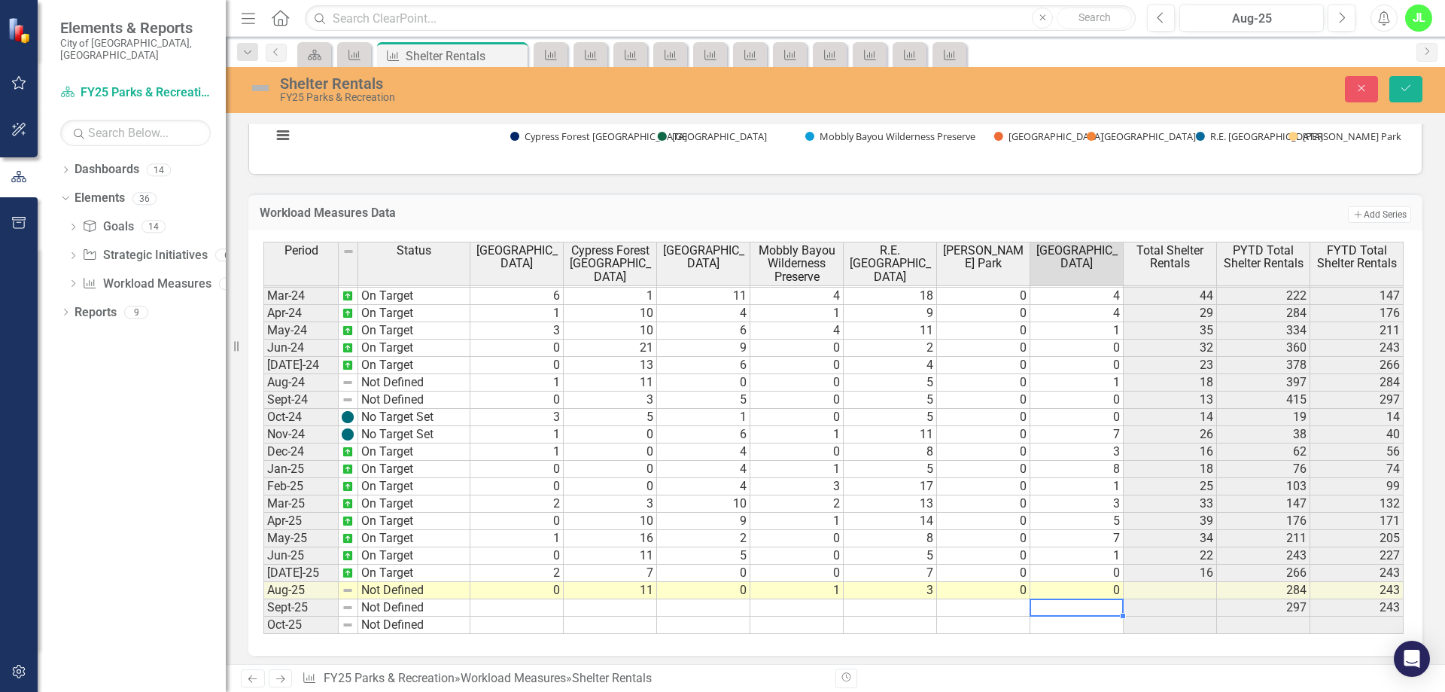
click at [975, 606] on td at bounding box center [983, 607] width 93 height 17
click at [1404, 87] on icon "Save" at bounding box center [1406, 88] width 14 height 11
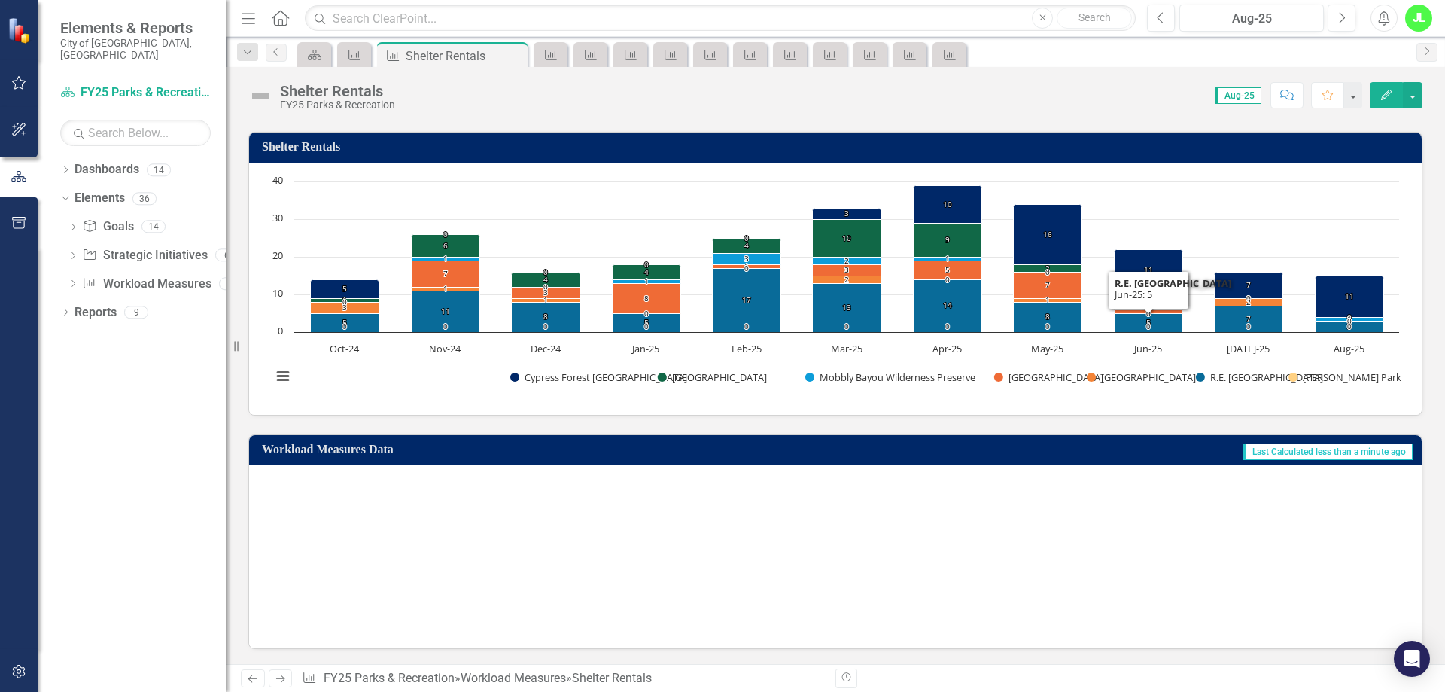
scroll to position [0, 0]
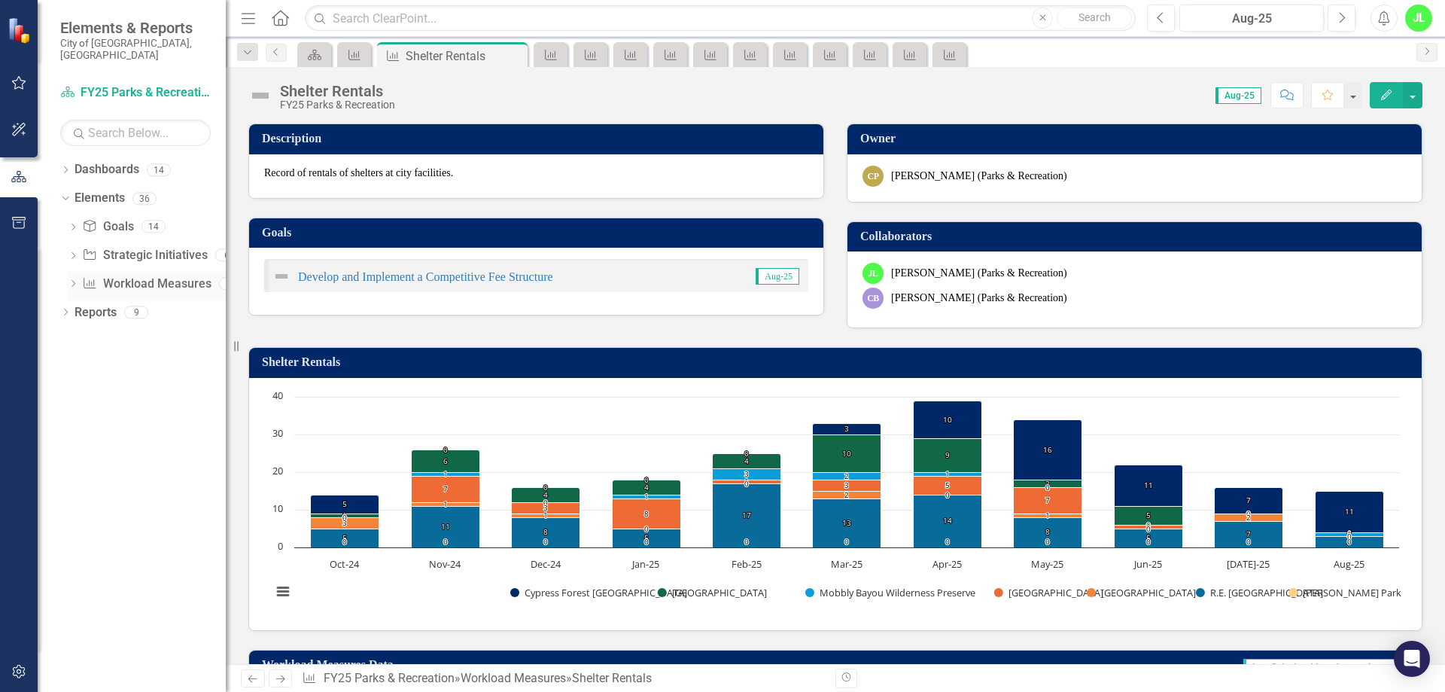
click at [127, 275] on link "Workload Measures Workload Measures" at bounding box center [146, 283] width 129 height 17
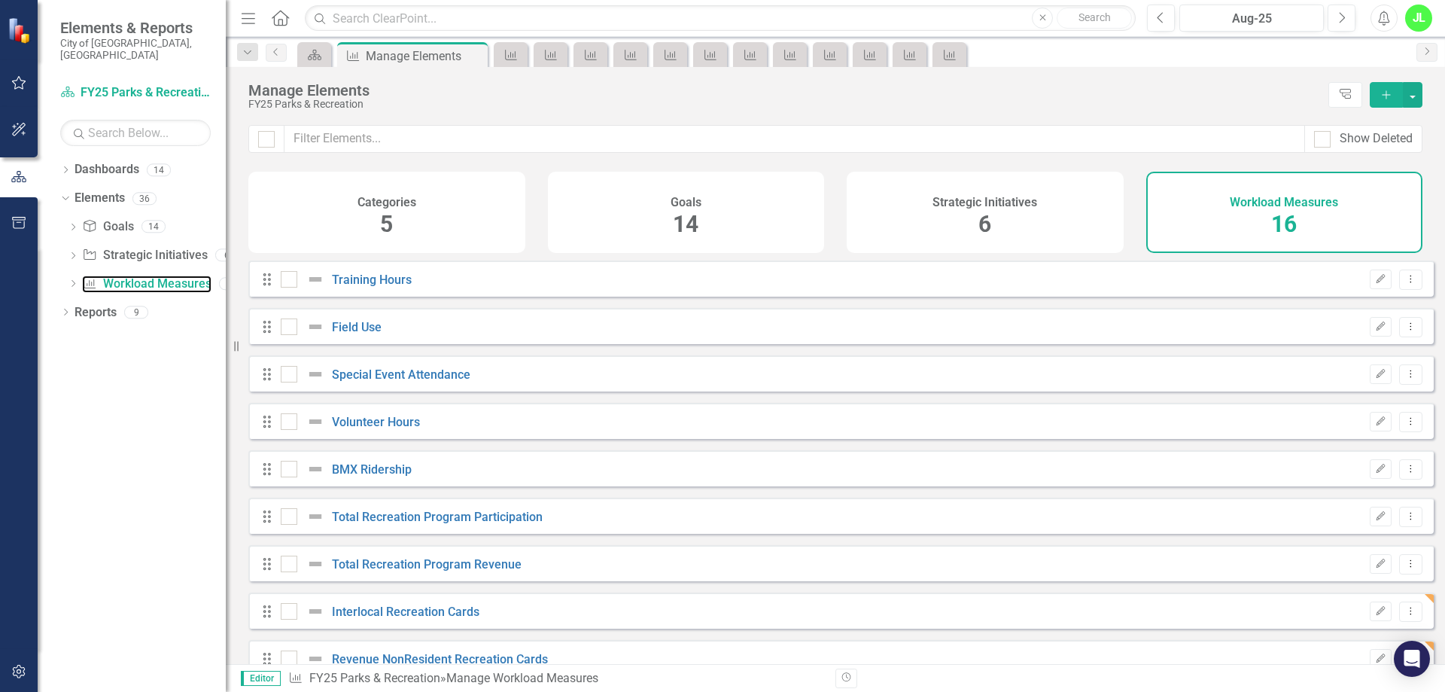
checkbox input "false"
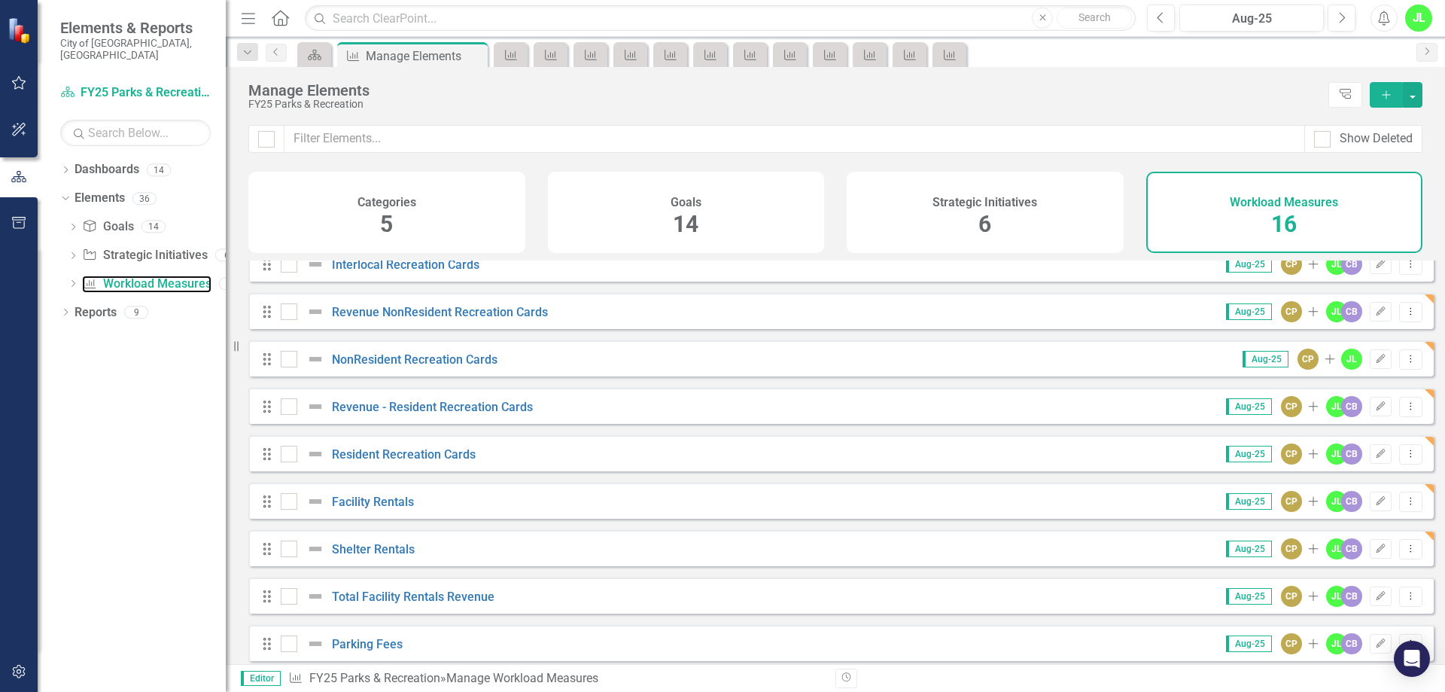
scroll to position [355, 0]
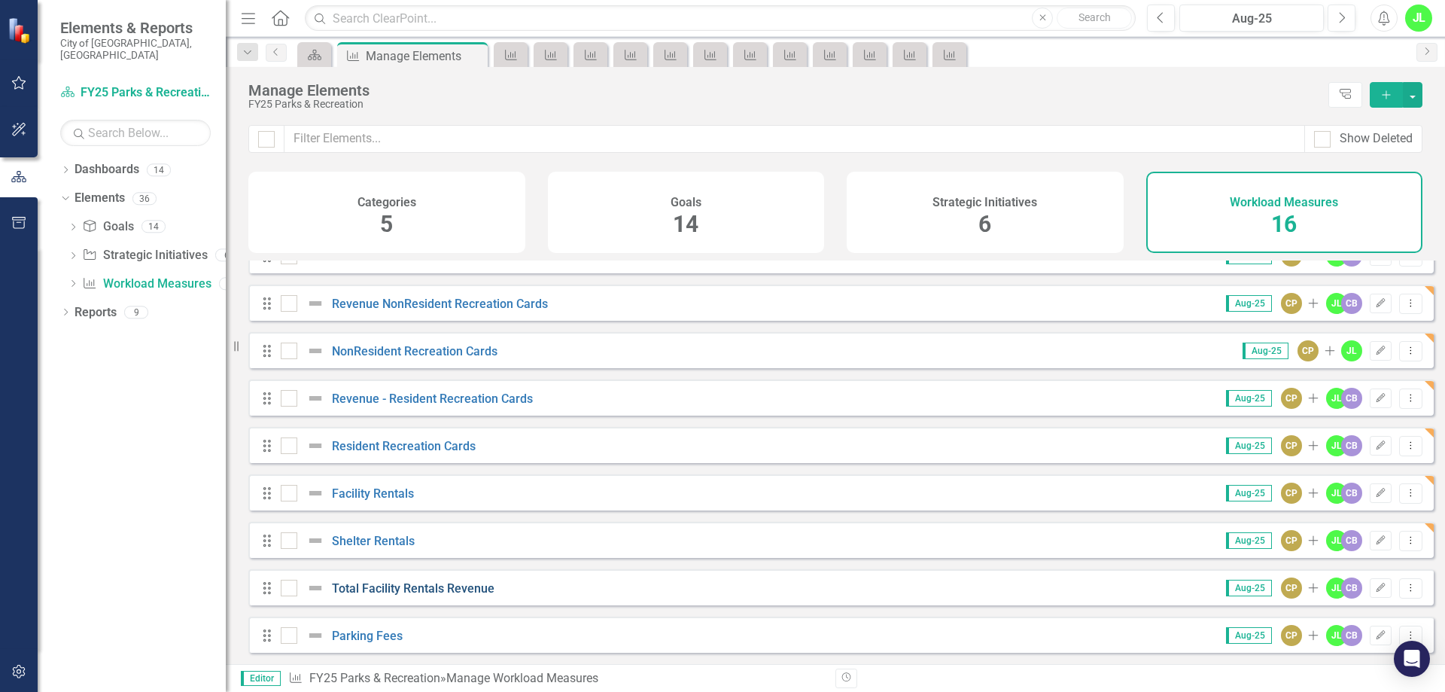
click at [436, 586] on link "Total Facility Rentals Revenue" at bounding box center [413, 588] width 163 height 14
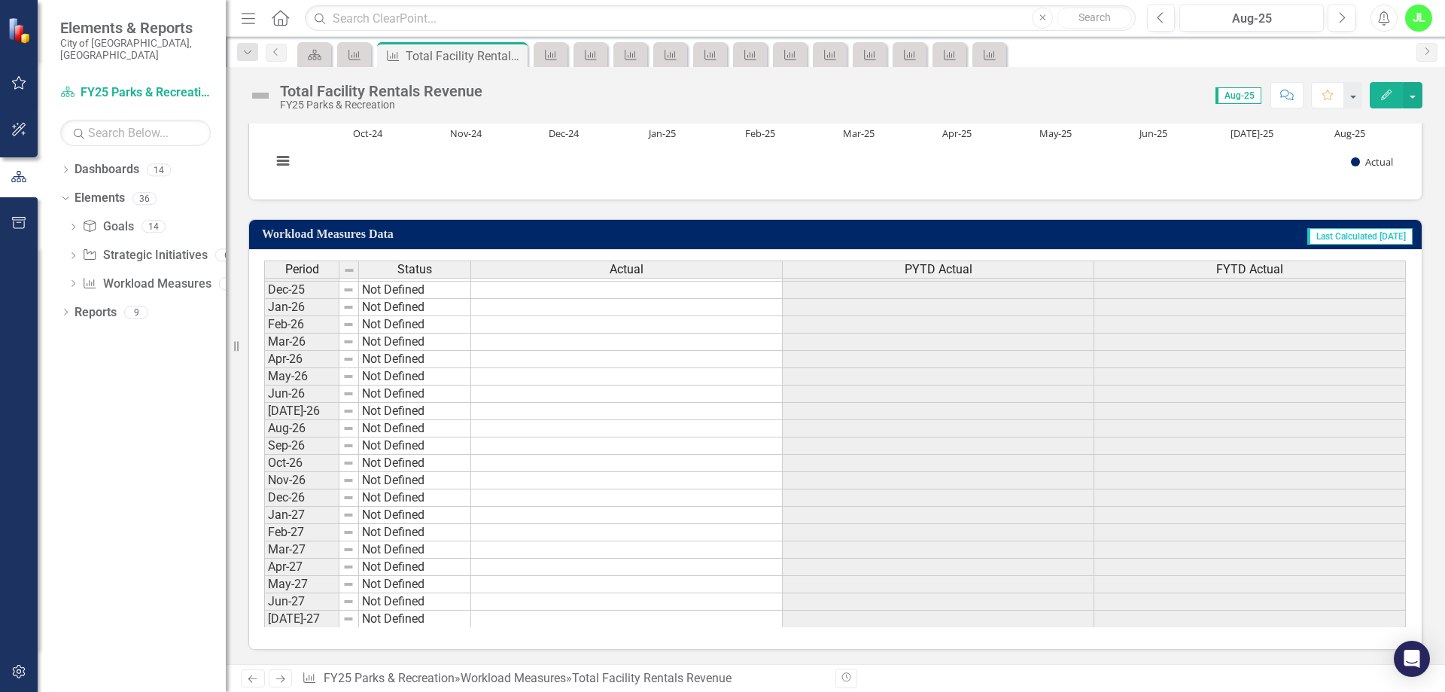
scroll to position [633, 0]
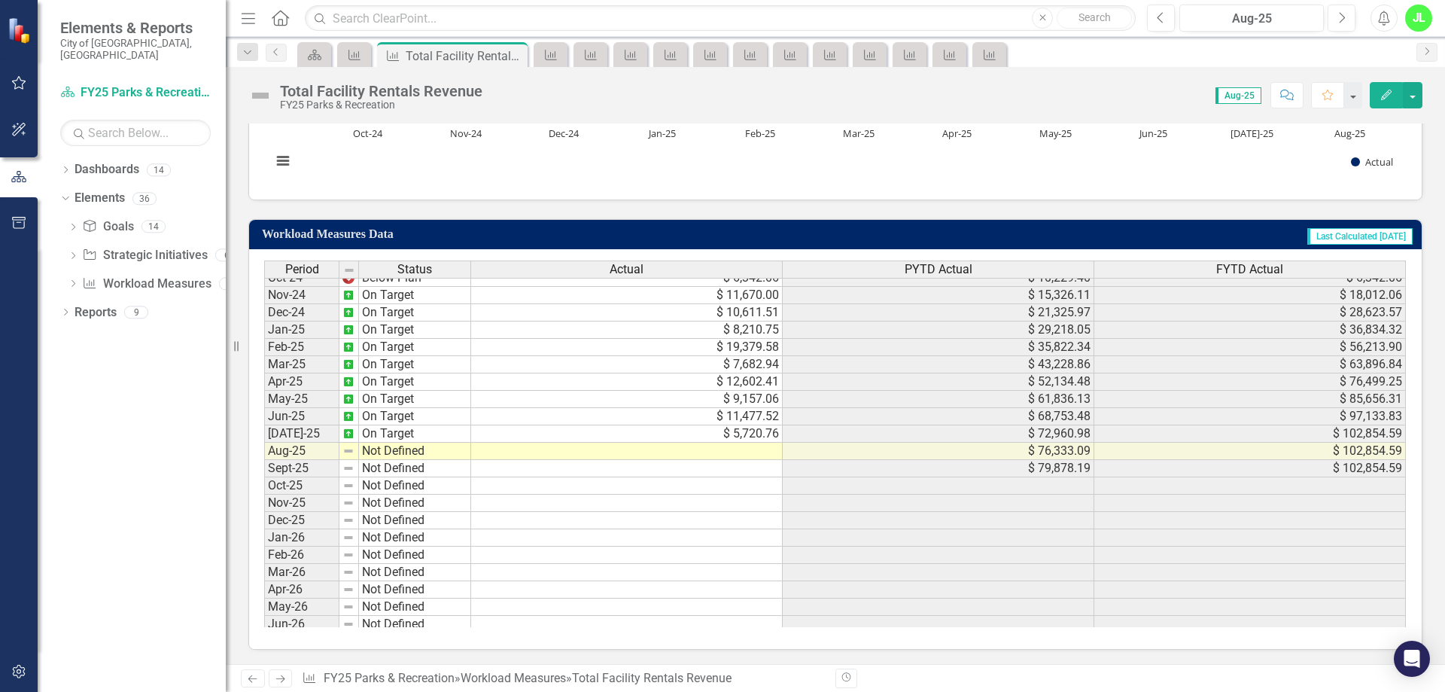
click at [679, 457] on td at bounding box center [627, 451] width 312 height 17
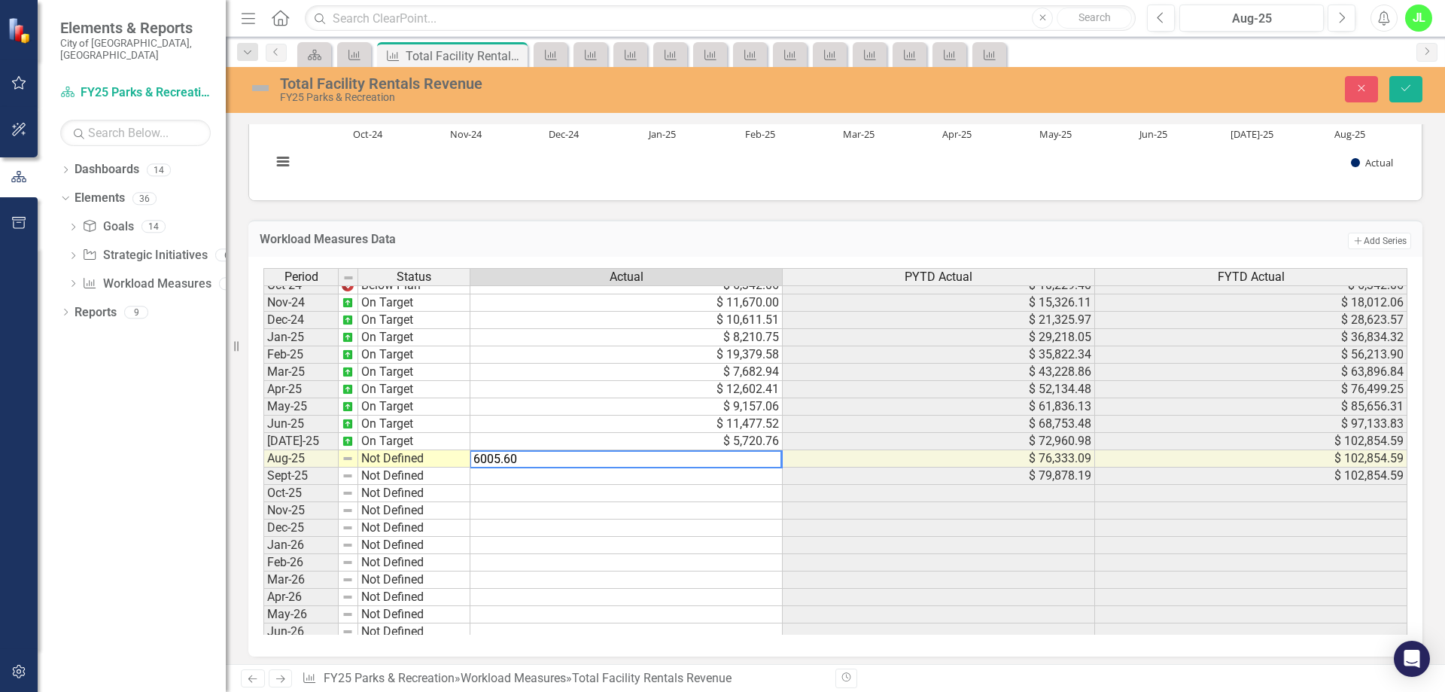
type textarea "6005.60"
click at [718, 474] on td at bounding box center [626, 475] width 312 height 17
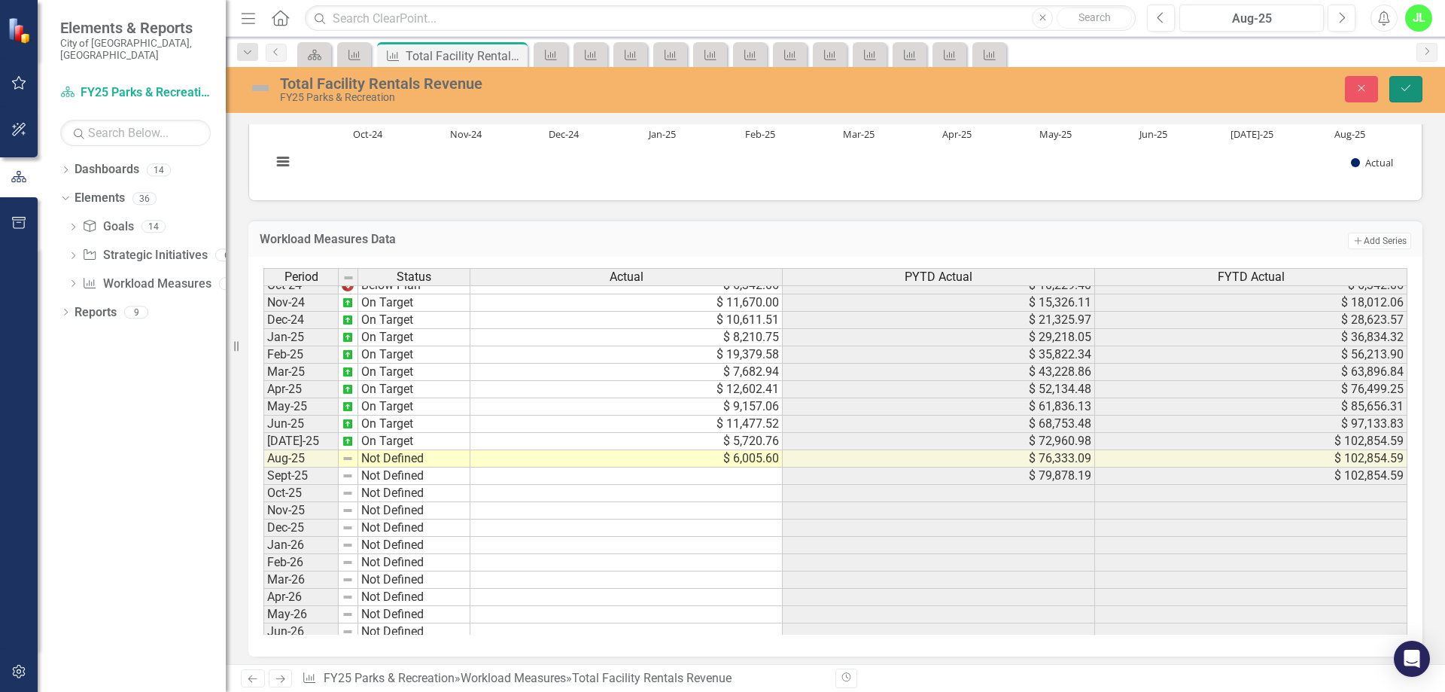
click at [1407, 90] on icon "Save" at bounding box center [1406, 88] width 14 height 11
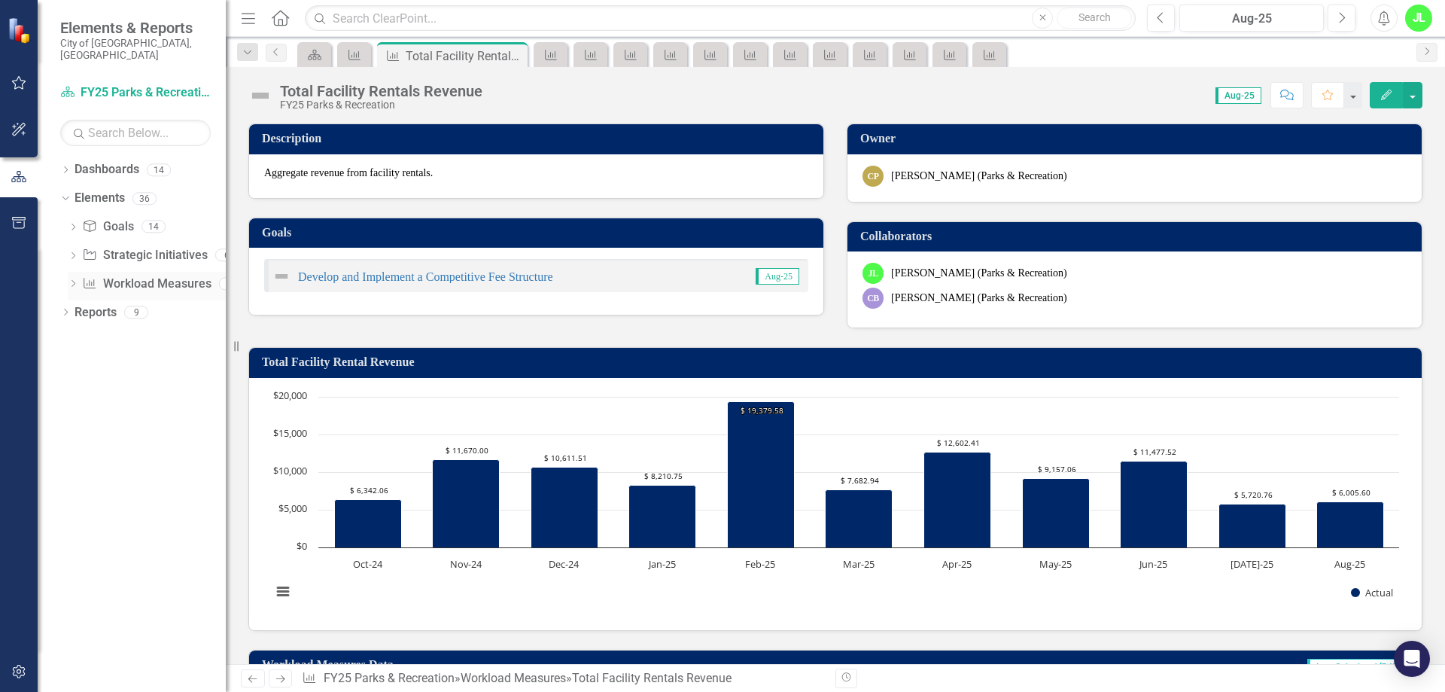
click at [138, 278] on link "Workload Measures Workload Measures" at bounding box center [146, 283] width 129 height 17
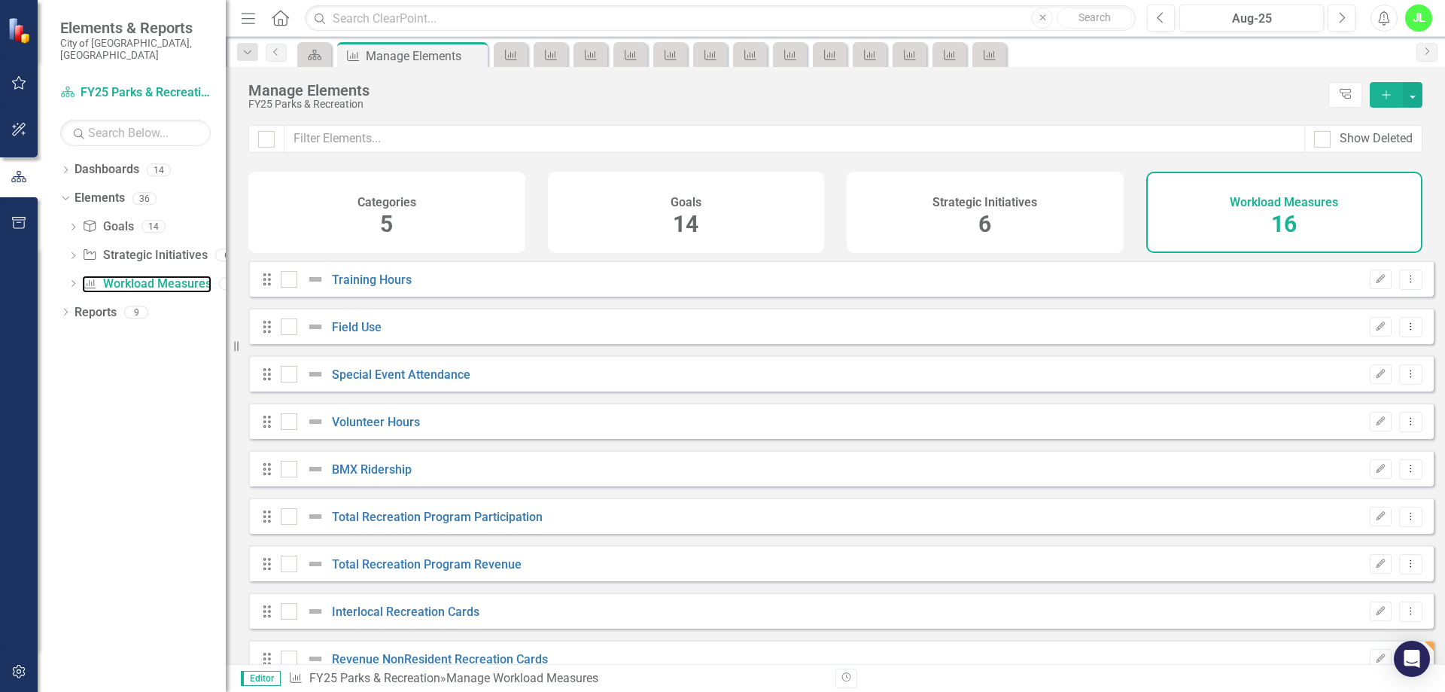
checkbox input "false"
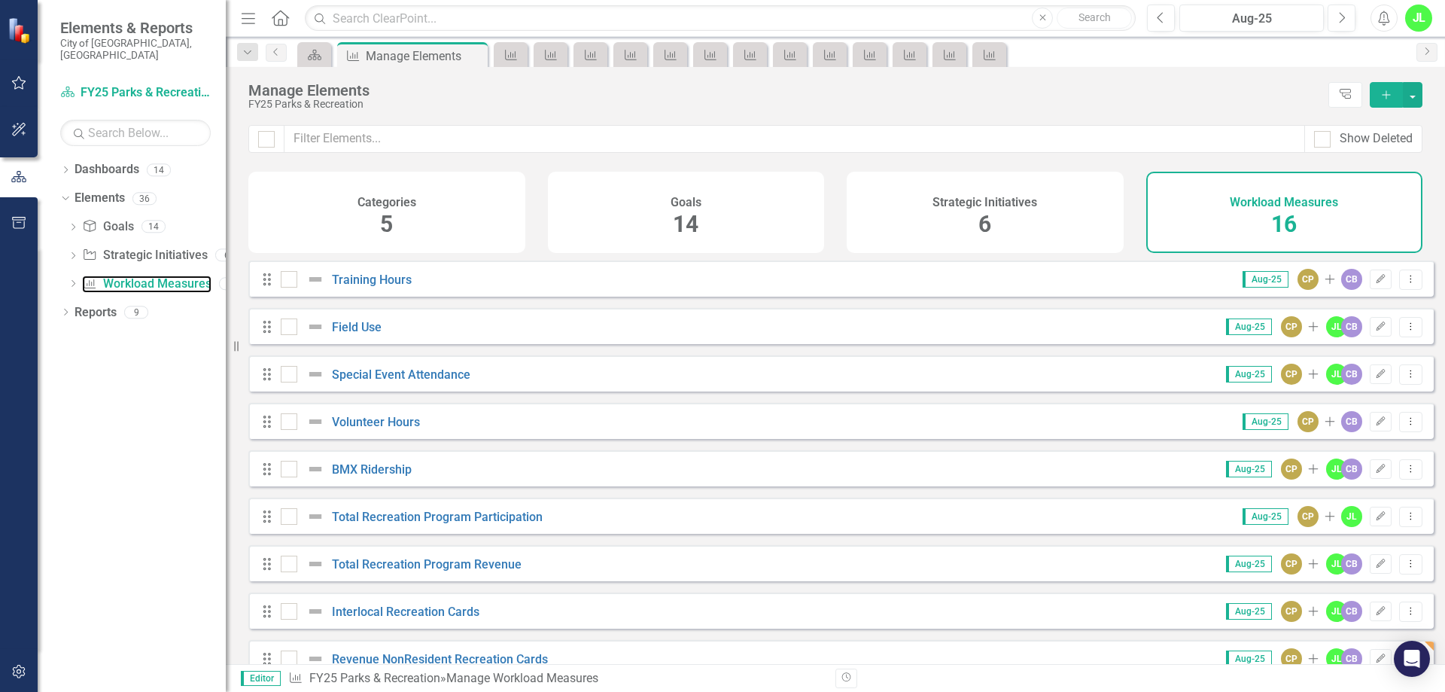
scroll to position [355, 0]
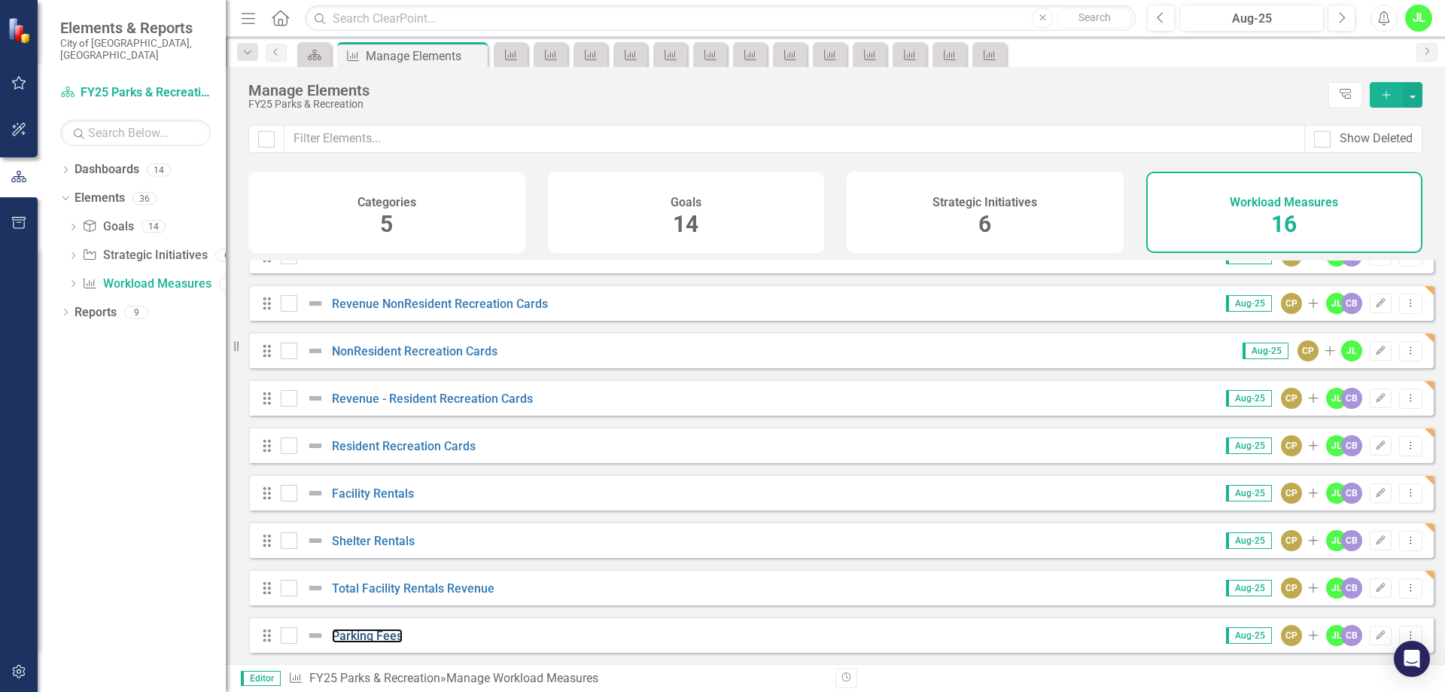
drag, startPoint x: 368, startPoint y: 638, endPoint x: 68, endPoint y: 571, distance: 307.7
click at [368, 637] on link "Parking Fees" at bounding box center [367, 635] width 71 height 14
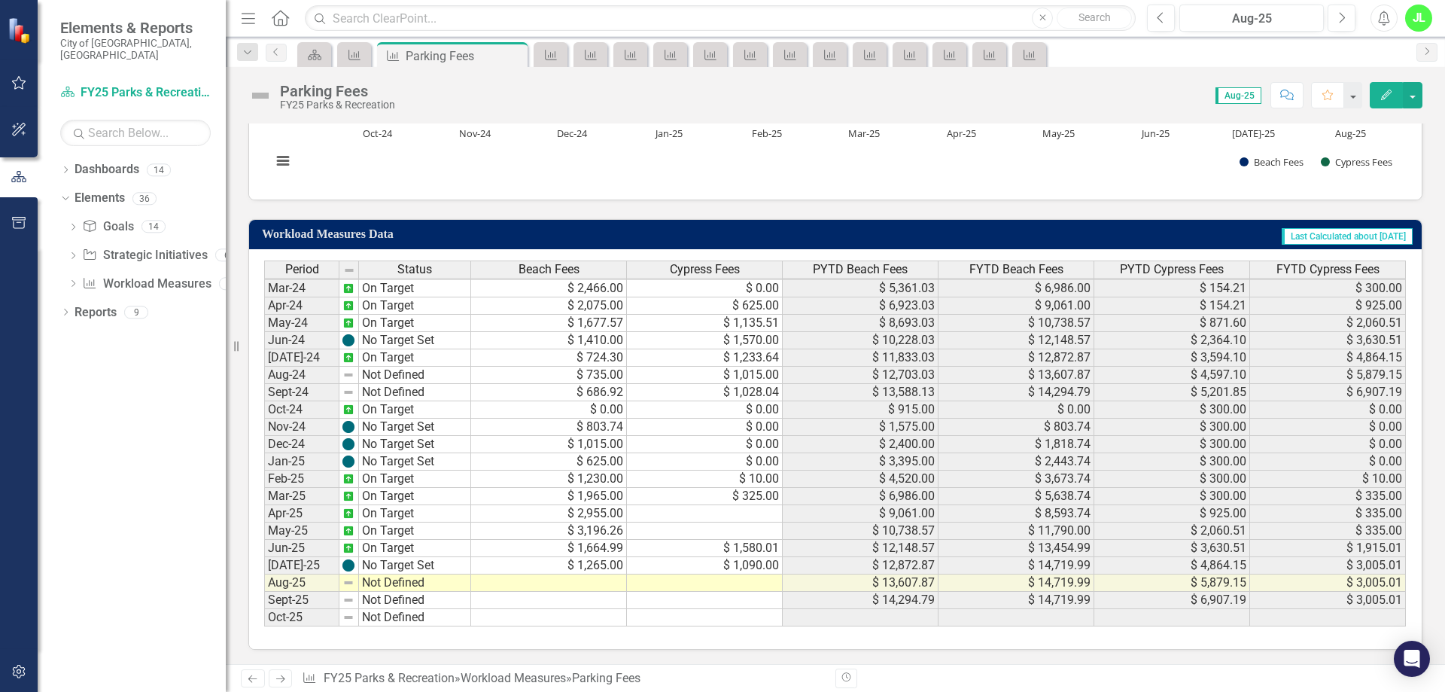
scroll to position [431, 0]
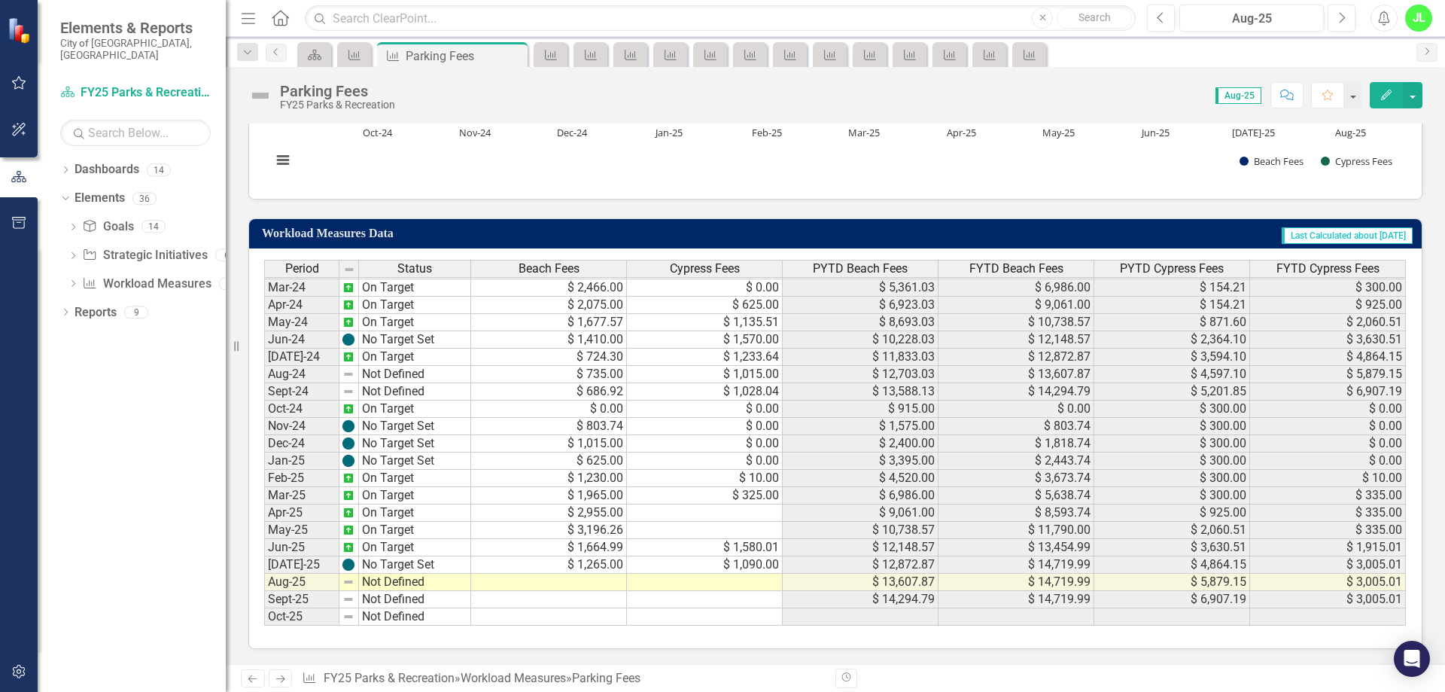
click at [728, 516] on tbody "Nov-22 On Target $ 723.00 $ 0.00 $ 1,327.25 $ 1,462.25 $ 503.22 $ 154.21 Dec-22…" at bounding box center [835, 314] width 1142 height 624
click at [589, 515] on td "$ 2,955.00" at bounding box center [549, 512] width 156 height 17
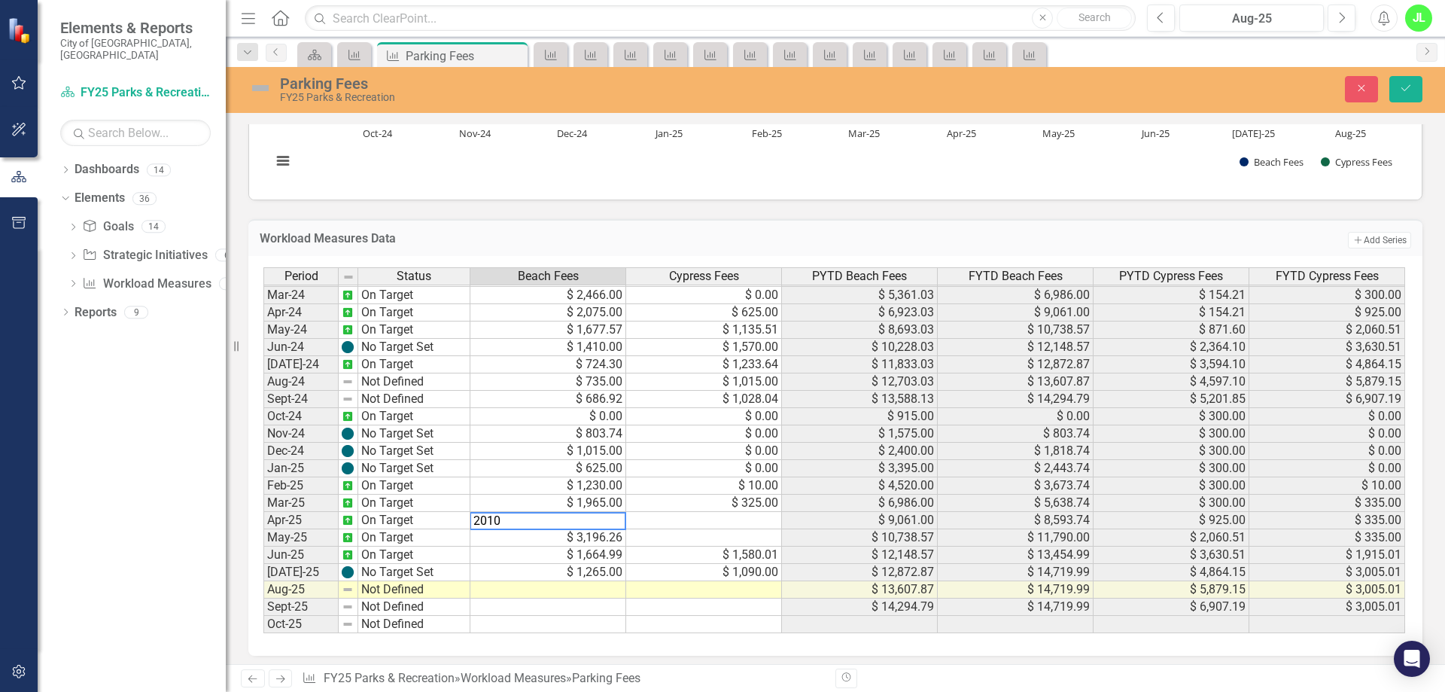
type textarea "2010"
click at [750, 521] on td at bounding box center [704, 520] width 156 height 17
type textarea "945"
click at [680, 537] on td at bounding box center [704, 537] width 156 height 17
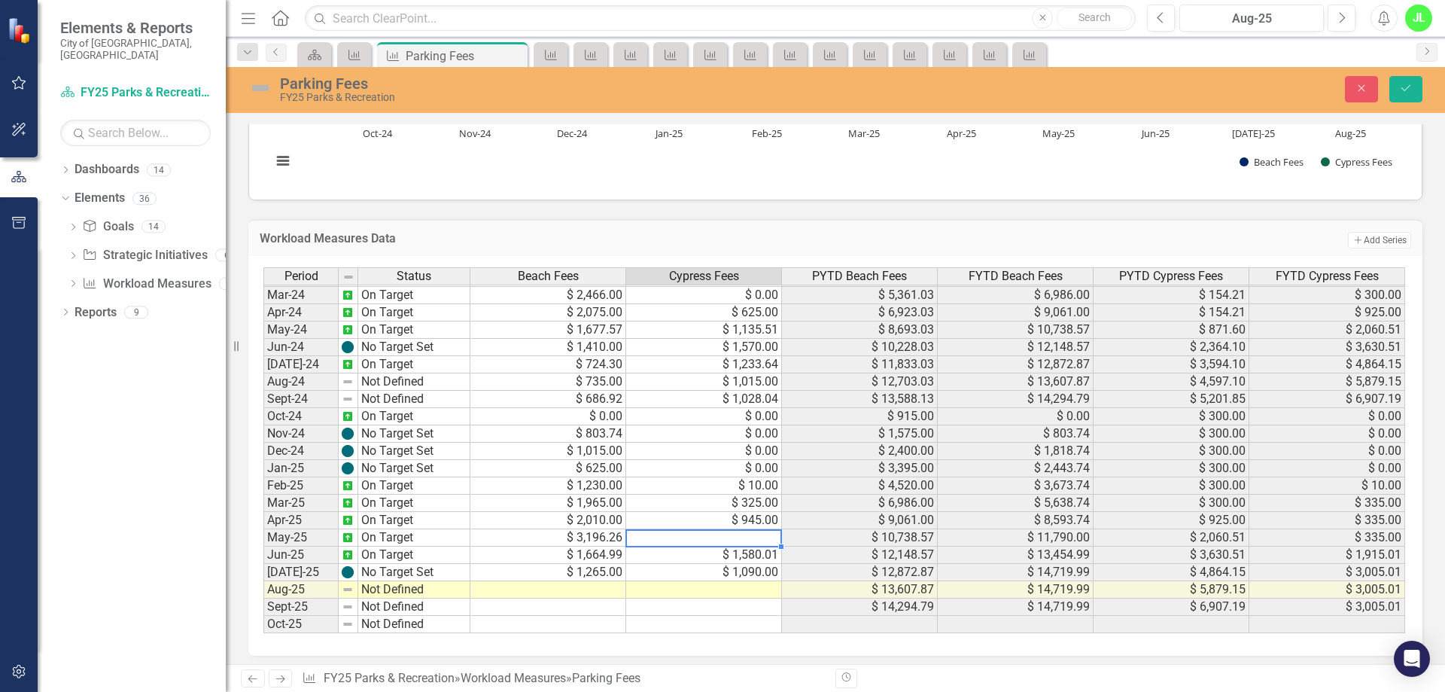
click at [594, 541] on td "$ 3,196.26" at bounding box center [548, 537] width 156 height 17
type textarea "1720"
click at [725, 537] on td at bounding box center [704, 537] width 156 height 17
type textarea "1580.01"
click at [720, 555] on td "$ 1,580.01" at bounding box center [704, 554] width 156 height 17
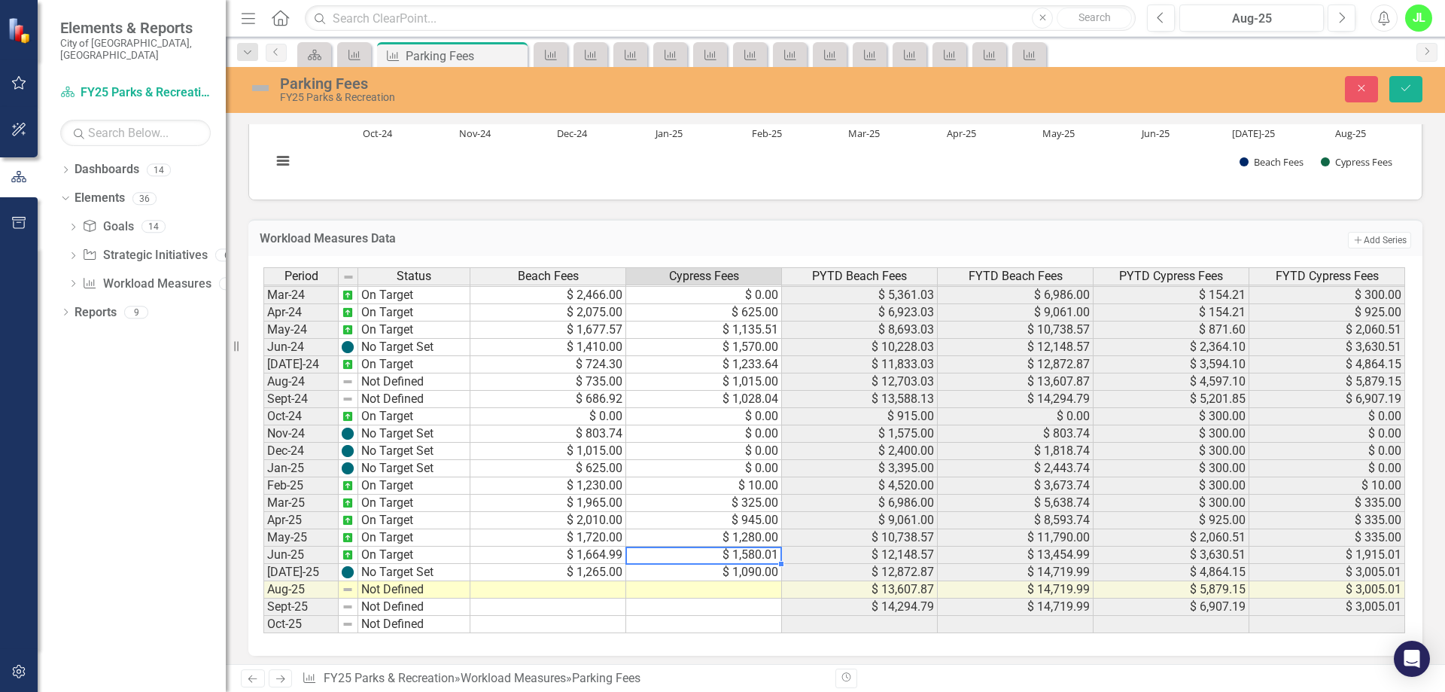
click at [569, 591] on td at bounding box center [548, 589] width 156 height 17
type textarea "1065"
click at [761, 588] on td at bounding box center [704, 589] width 156 height 17
type textarea "785"
click at [773, 607] on td at bounding box center [704, 606] width 156 height 17
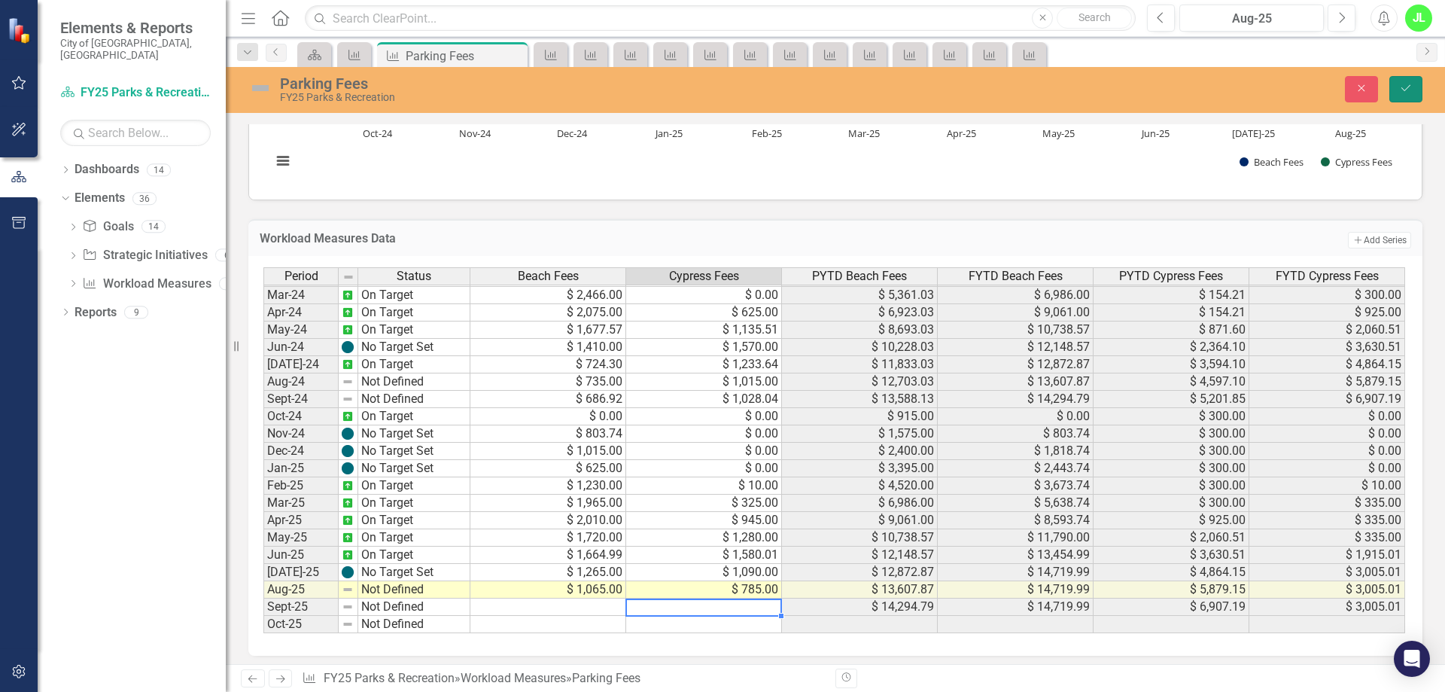
click at [1405, 89] on icon "Save" at bounding box center [1406, 88] width 14 height 11
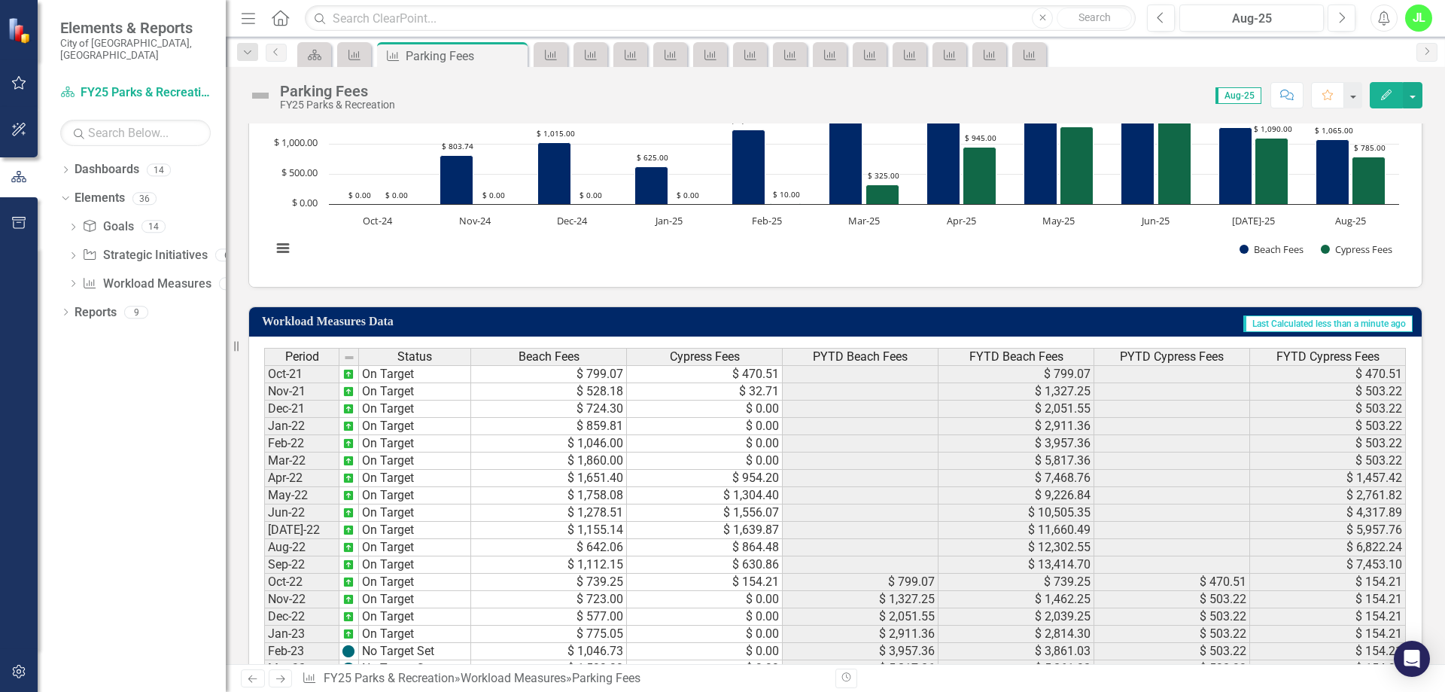
scroll to position [430, 0]
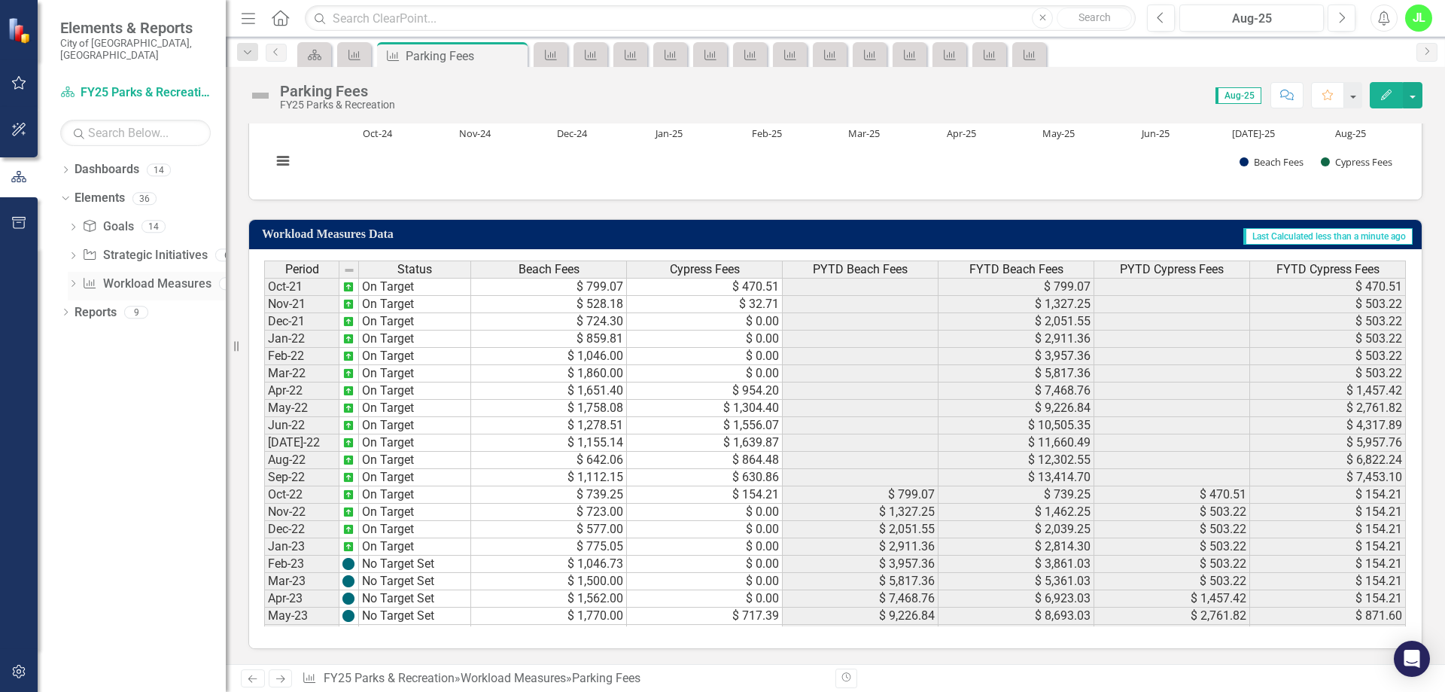
click at [156, 275] on link "Workload Measures Workload Measures" at bounding box center [146, 283] width 129 height 17
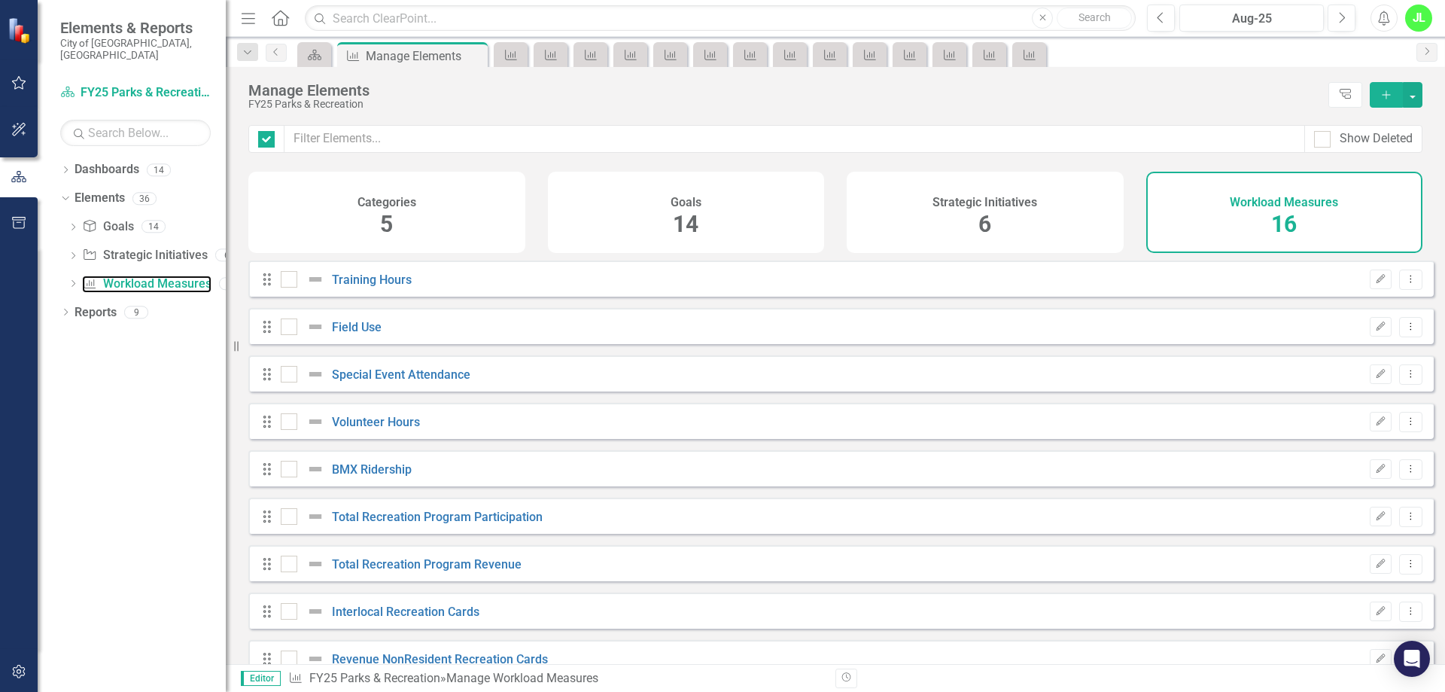
checkbox input "false"
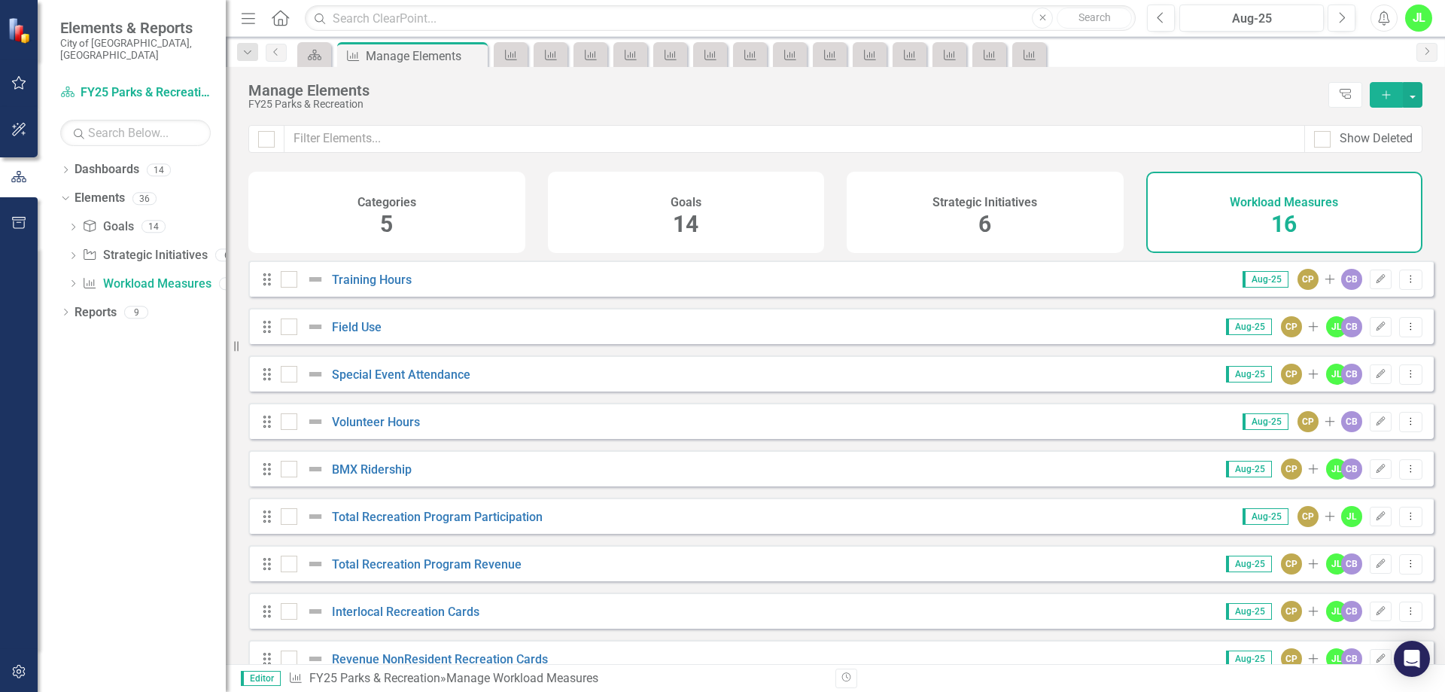
click at [1415, 18] on div "JL" at bounding box center [1418, 18] width 27 height 27
click at [1366, 191] on link "Logout Log Out" at bounding box center [1371, 190] width 119 height 28
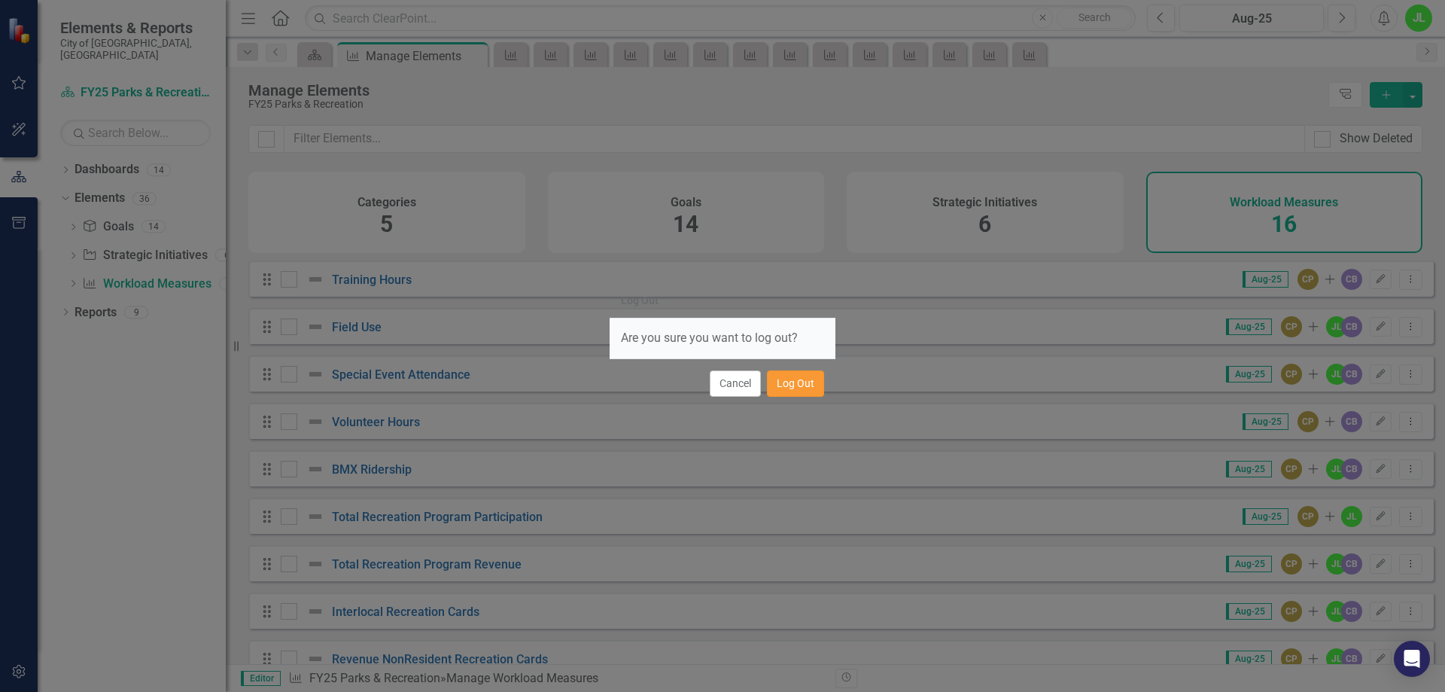
click at [803, 388] on button "Log Out" at bounding box center [795, 383] width 57 height 26
